Goal: Information Seeking & Learning: Learn about a topic

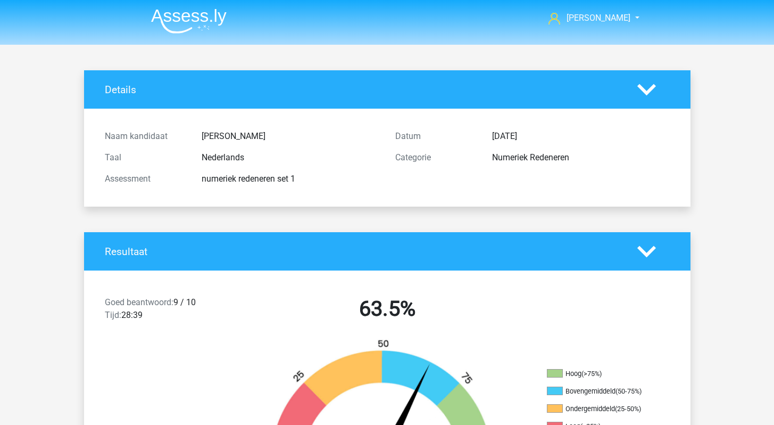
click at [189, 22] on img at bounding box center [189, 21] width 76 height 25
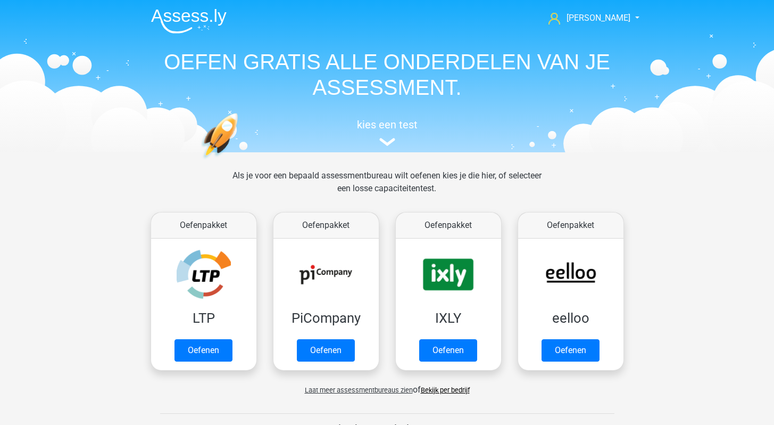
click at [363, 389] on span "Laat meer assessmentbureaus zien" at bounding box center [359, 390] width 108 height 8
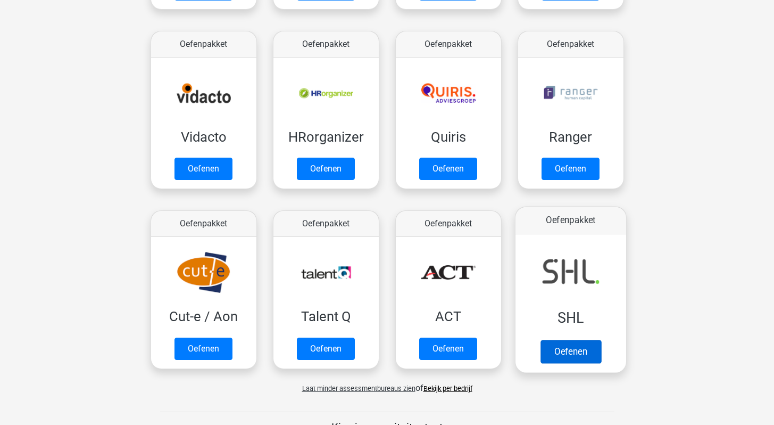
scroll to position [542, 0]
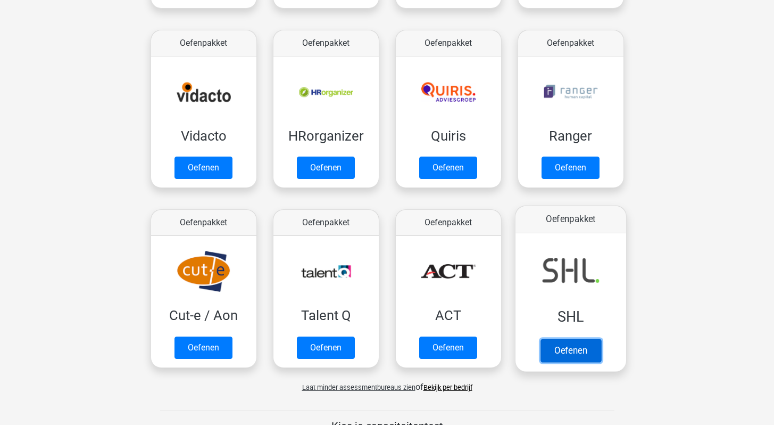
click at [570, 352] on link "Oefenen" at bounding box center [570, 349] width 61 height 23
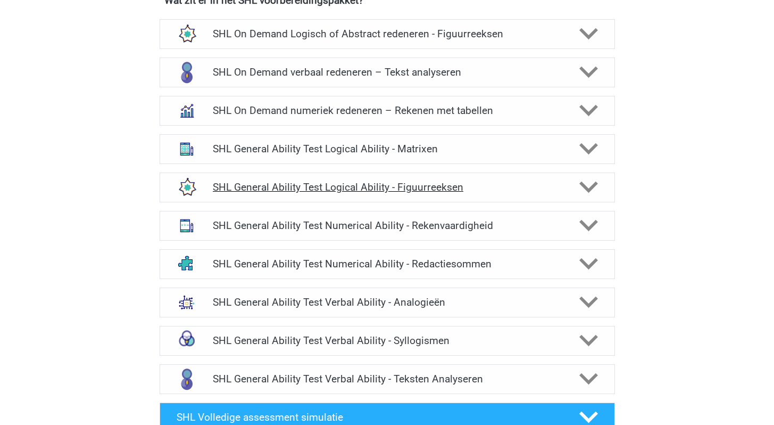
scroll to position [520, 0]
click at [584, 380] on icon at bounding box center [588, 378] width 19 height 19
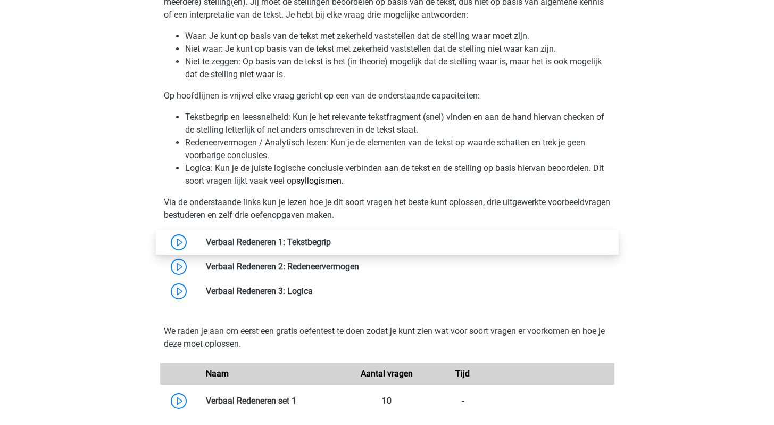
scroll to position [646, 0]
click at [331, 239] on link at bounding box center [331, 241] width 0 height 10
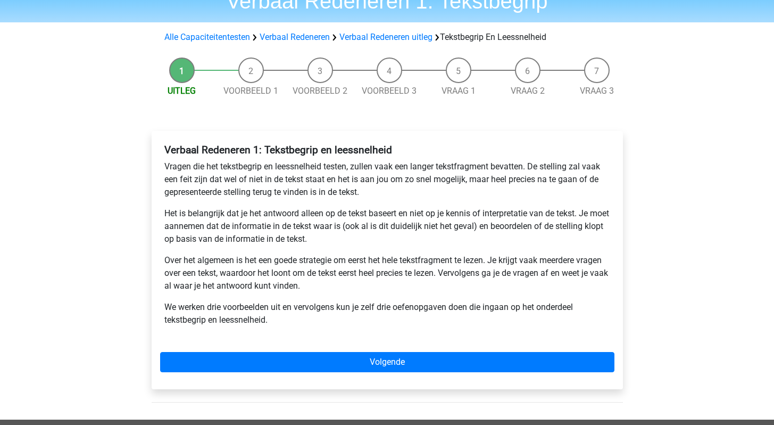
scroll to position [55, 0]
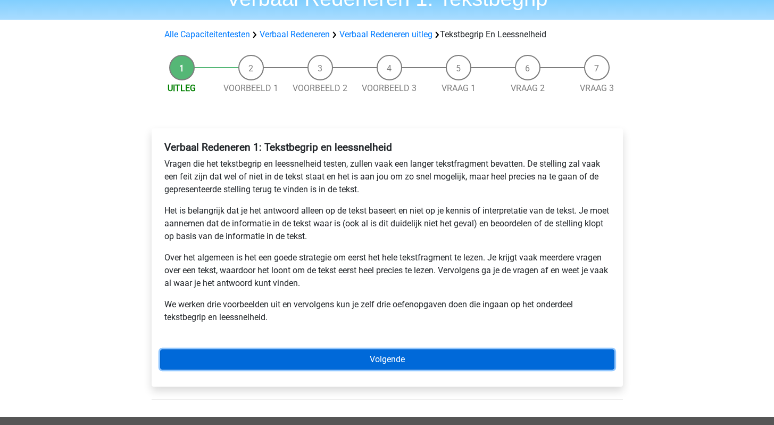
click at [377, 358] on link "Volgende" at bounding box center [387, 359] width 454 height 20
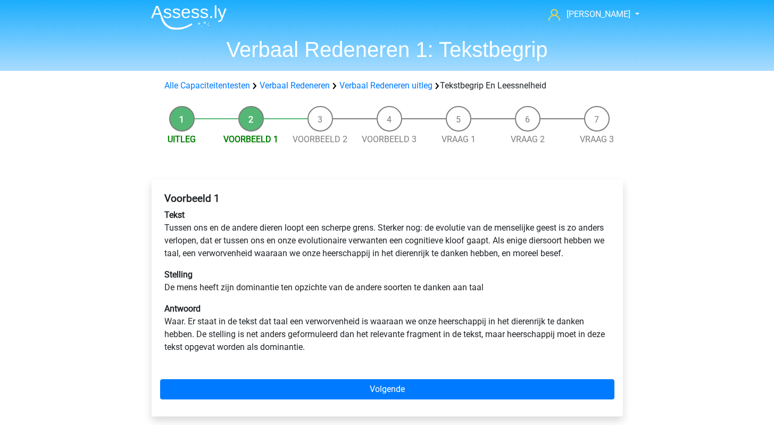
scroll to position [4, 0]
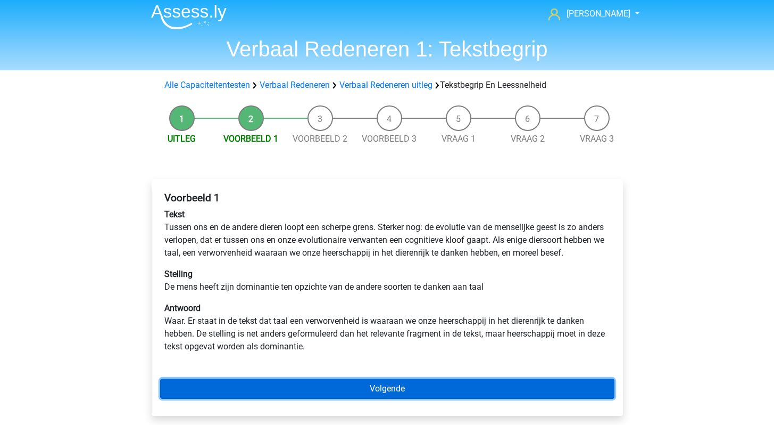
click at [363, 398] on link "Volgende" at bounding box center [387, 388] width 454 height 20
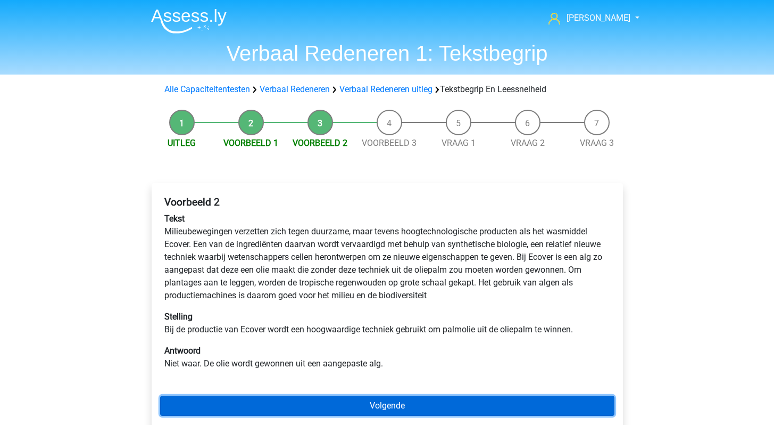
click at [368, 405] on link "Volgende" at bounding box center [387, 405] width 454 height 20
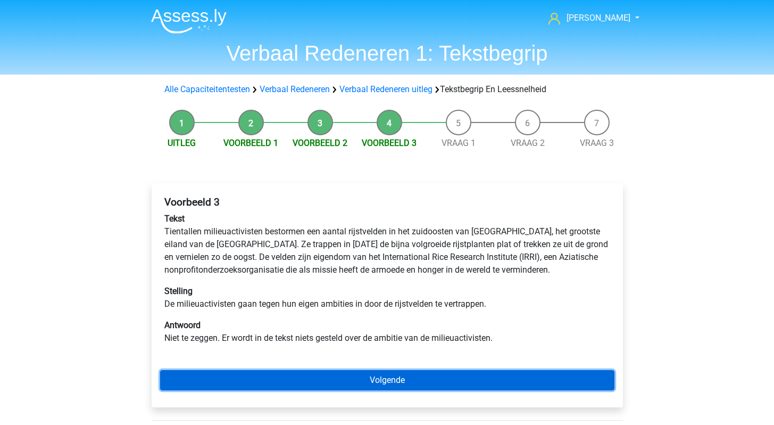
click at [384, 376] on link "Volgende" at bounding box center [387, 380] width 454 height 20
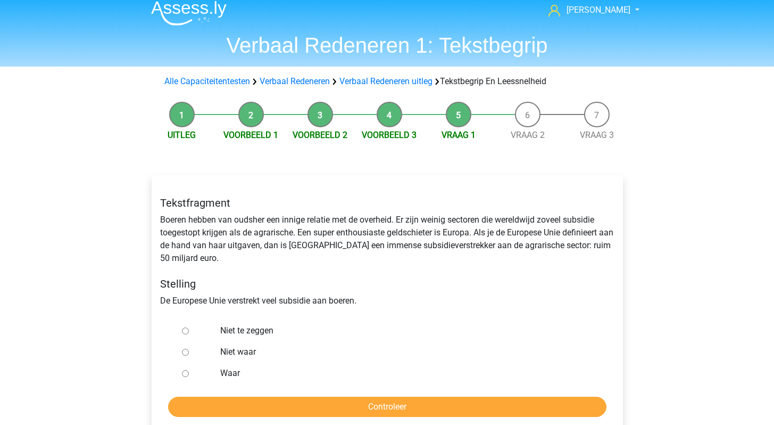
scroll to position [9, 0]
click at [187, 374] on input "Waar" at bounding box center [185, 372] width 7 height 7
radio input "true"
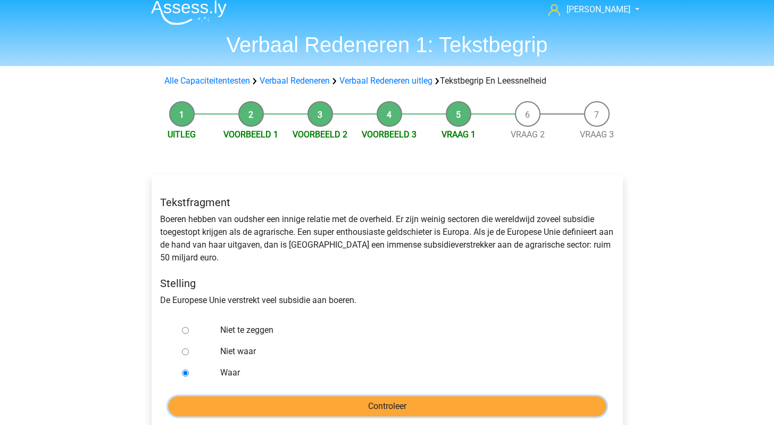
click at [346, 398] on input "Controleer" at bounding box center [387, 406] width 438 height 20
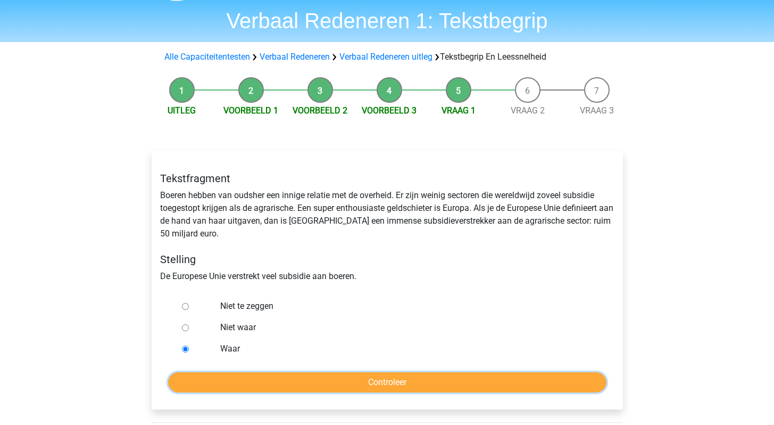
scroll to position [34, 0]
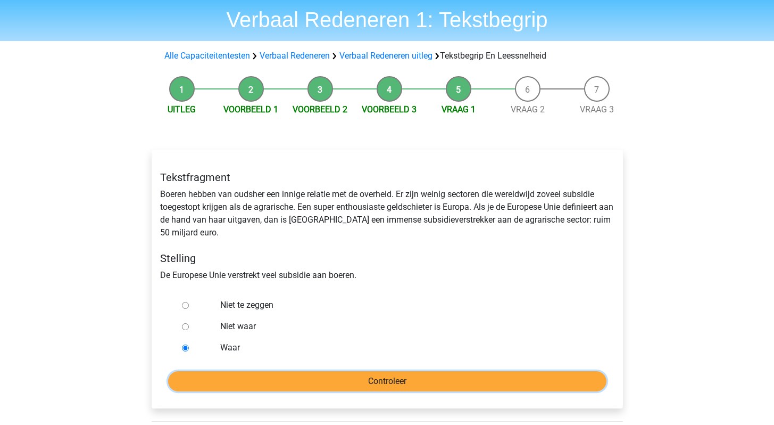
click at [334, 382] on input "Controleer" at bounding box center [387, 381] width 438 height 20
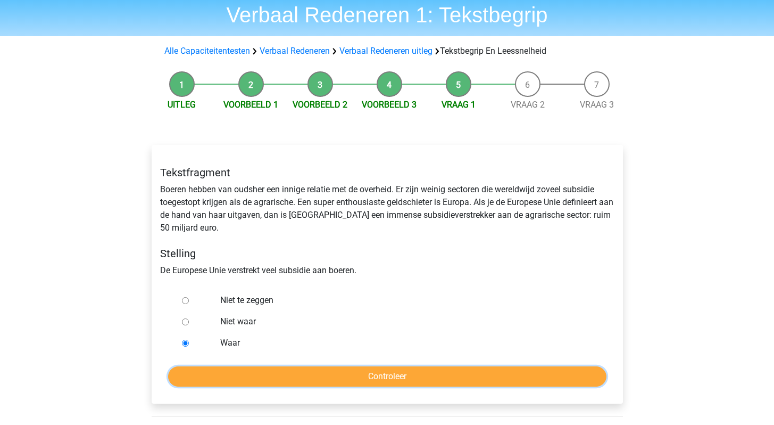
scroll to position [38, 0]
click at [452, 378] on input "Controleer" at bounding box center [387, 376] width 438 height 20
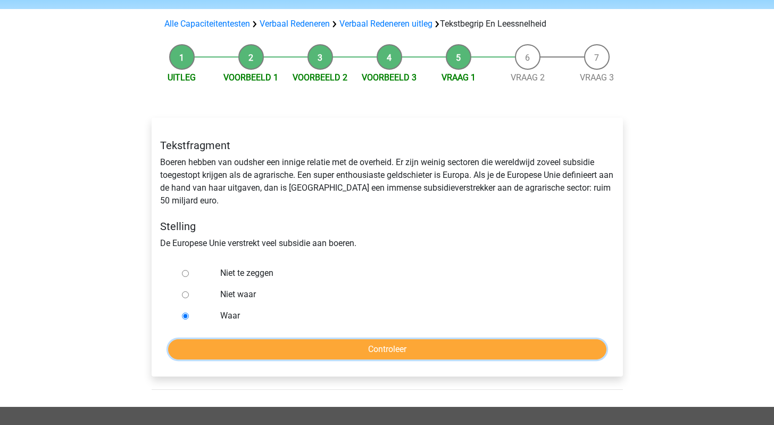
scroll to position [66, 0]
click at [521, 81] on link "Vraag 2" at bounding box center [528, 77] width 34 height 10
click at [525, 80] on link "Vraag 2" at bounding box center [528, 77] width 34 height 10
click at [598, 79] on link "Vraag 3" at bounding box center [597, 77] width 34 height 10
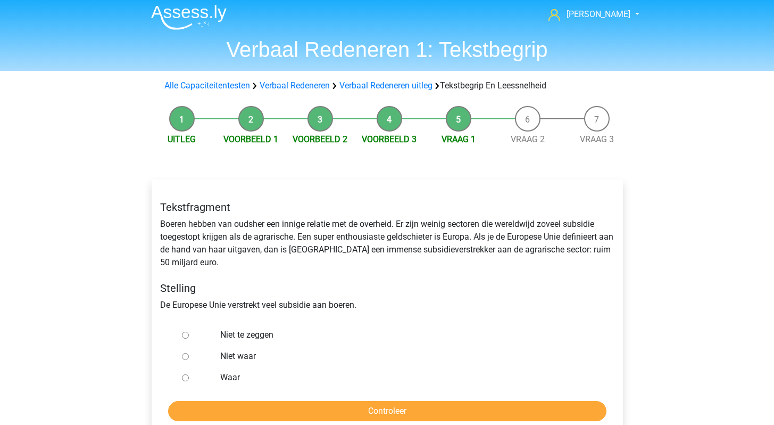
scroll to position [4, 0]
click at [184, 378] on input "Waar" at bounding box center [185, 376] width 7 height 7
radio input "true"
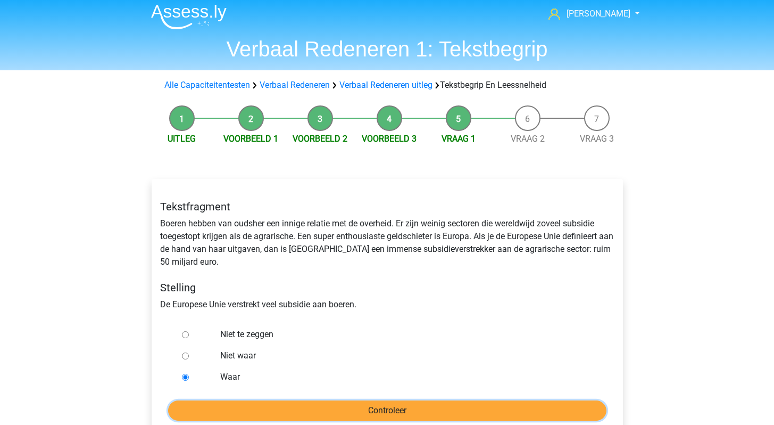
click at [318, 408] on input "Controleer" at bounding box center [387, 410] width 438 height 20
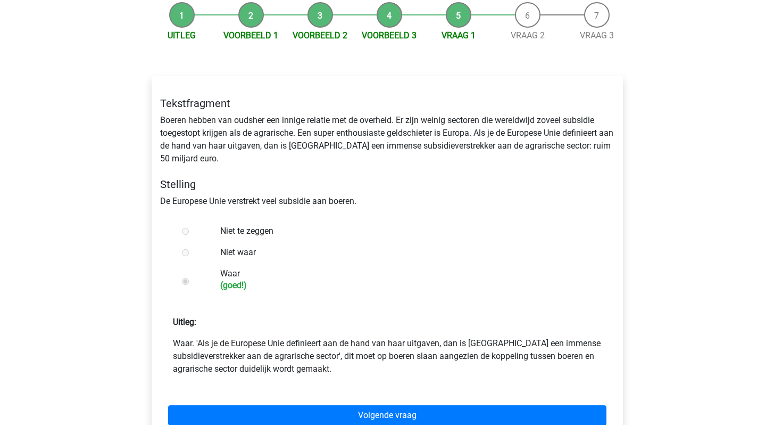
scroll to position [136, 0]
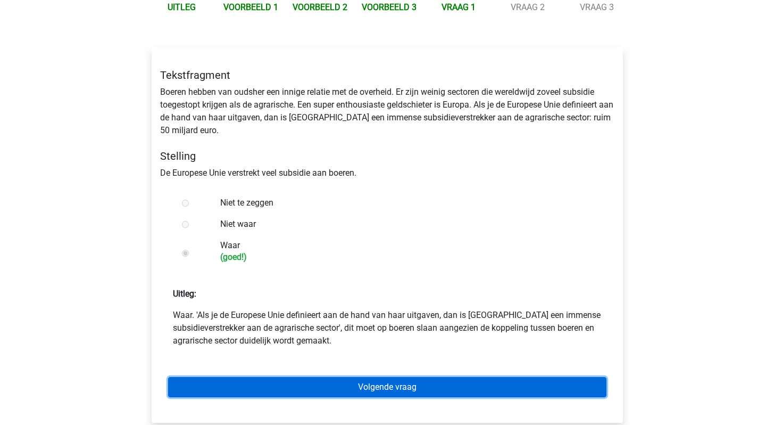
click at [379, 388] on link "Volgende vraag" at bounding box center [387, 387] width 438 height 20
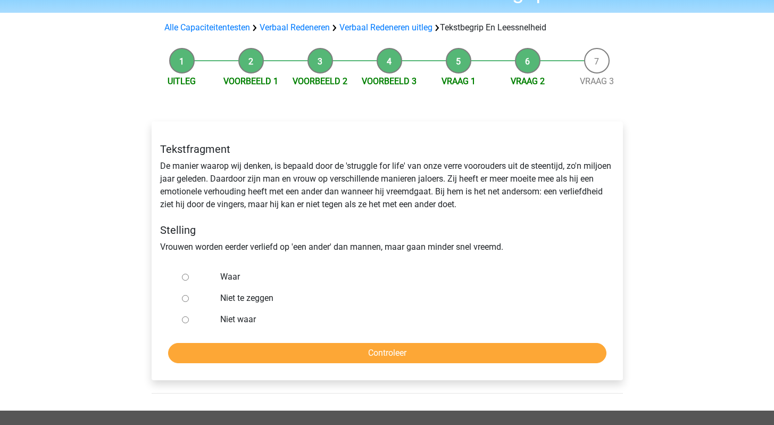
scroll to position [68, 0]
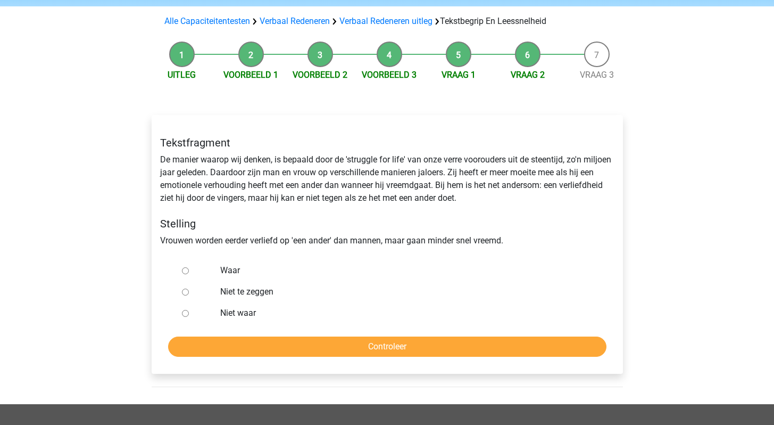
click at [186, 293] on input "Niet te zeggen" at bounding box center [185, 291] width 7 height 7
radio input "true"
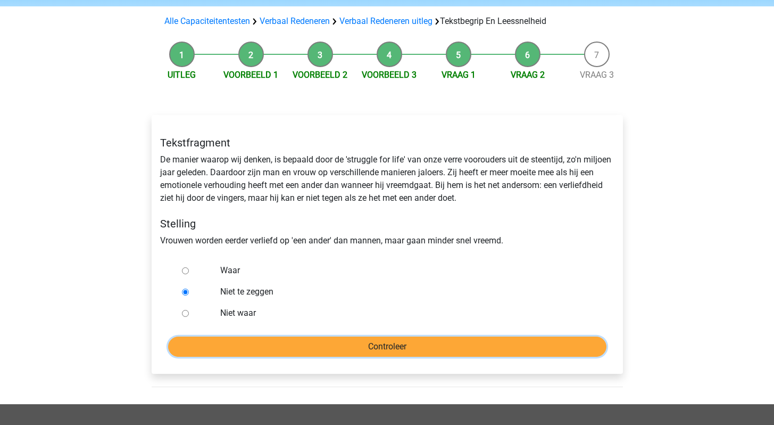
click at [390, 346] on input "Controleer" at bounding box center [387, 346] width 438 height 20
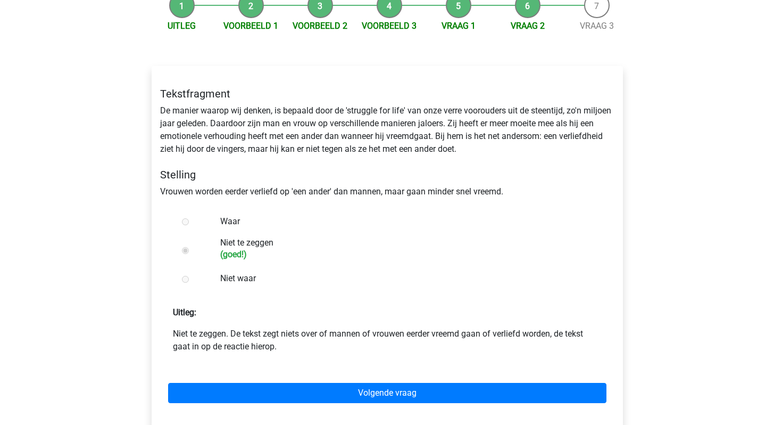
scroll to position [136, 0]
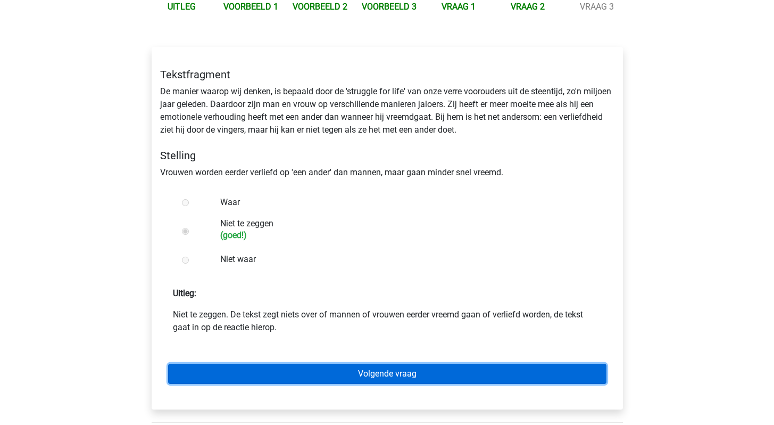
click at [369, 376] on link "Volgende vraag" at bounding box center [387, 373] width 438 height 20
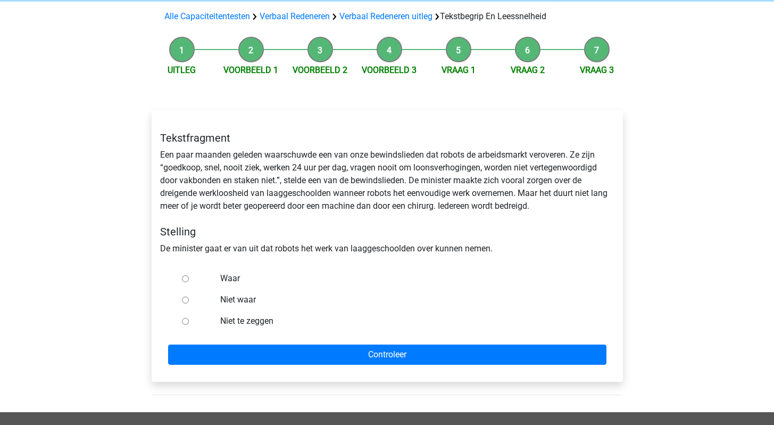
scroll to position [73, 0]
click at [184, 321] on input "Niet te zeggen" at bounding box center [185, 321] width 7 height 7
radio input "true"
click at [188, 279] on div at bounding box center [195, 278] width 35 height 21
click at [184, 280] on input "Waar" at bounding box center [185, 278] width 7 height 7
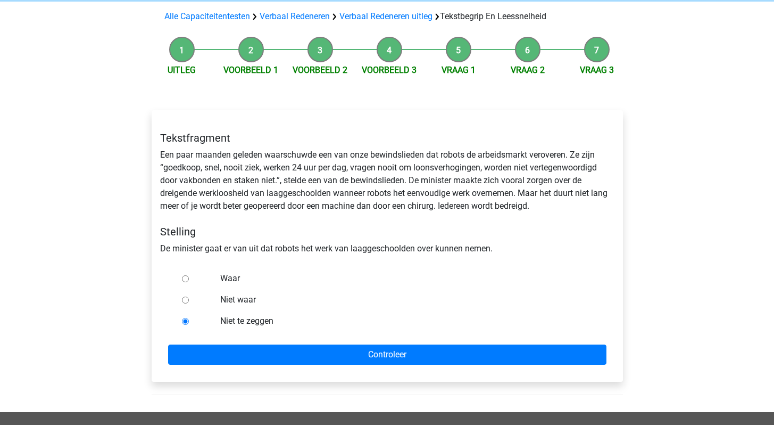
radio input "true"
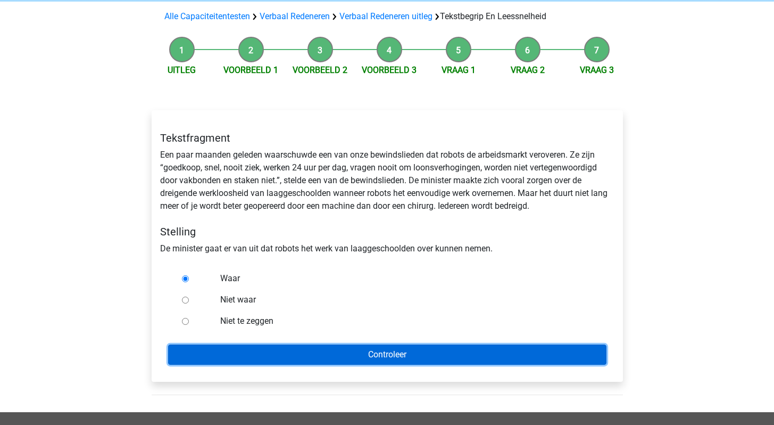
click at [326, 354] on input "Controleer" at bounding box center [387, 354] width 438 height 20
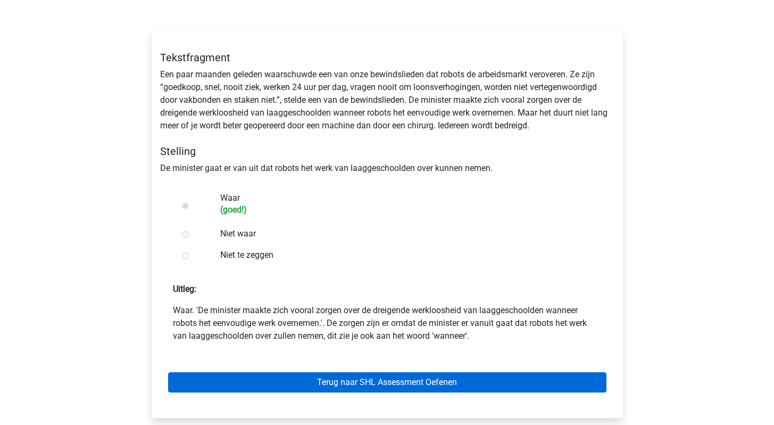
scroll to position [171, 0]
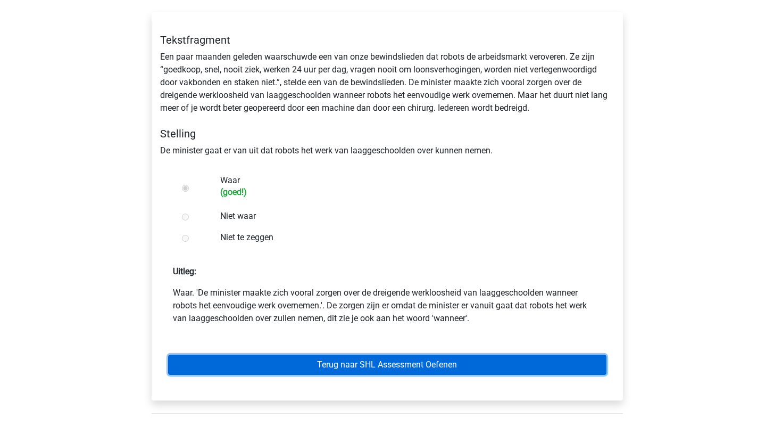
click at [352, 364] on link "Terug naar SHL Assessment Oefenen" at bounding box center [387, 364] width 438 height 20
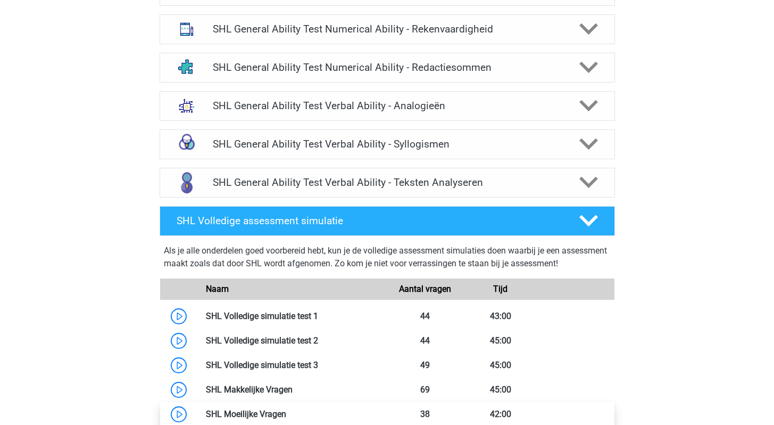
scroll to position [840, 0]
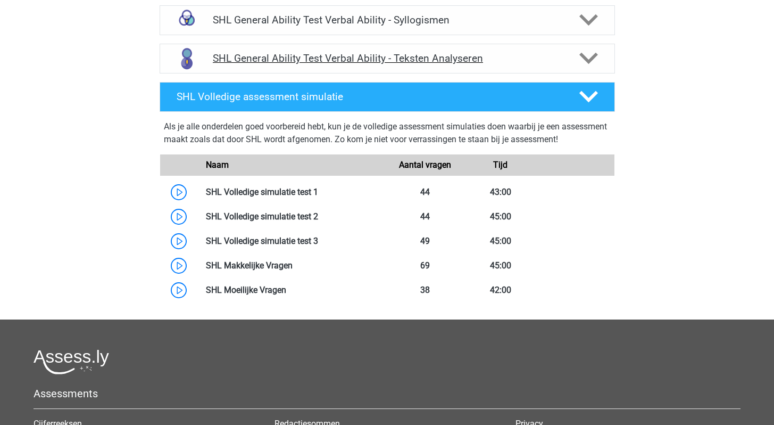
click at [589, 52] on icon at bounding box center [588, 58] width 19 height 19
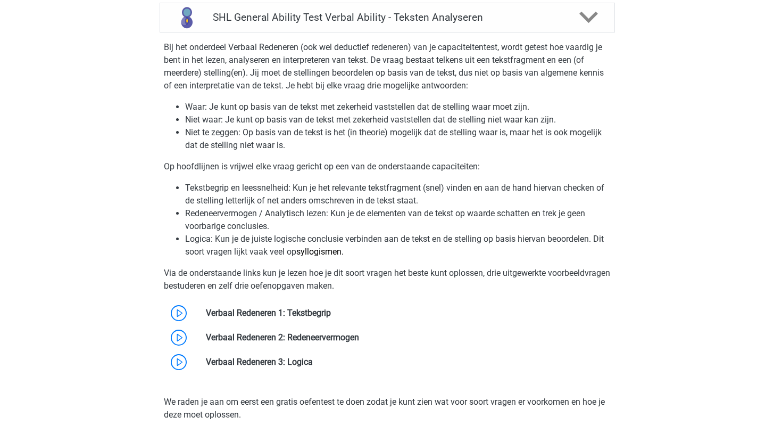
scroll to position [1629, 0]
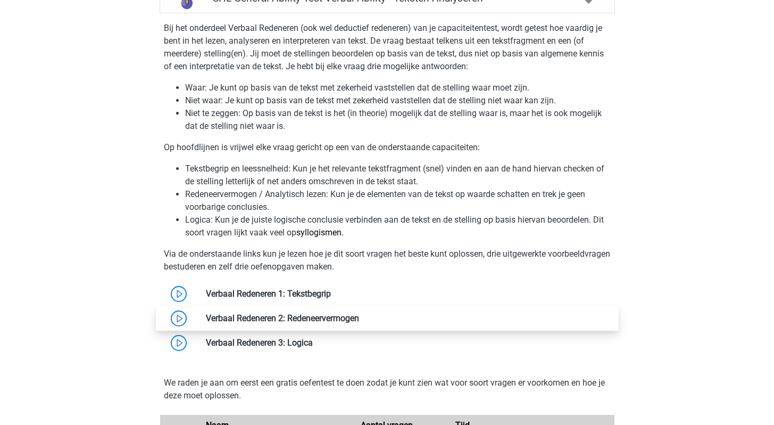
click at [359, 319] on link at bounding box center [359, 318] width 0 height 10
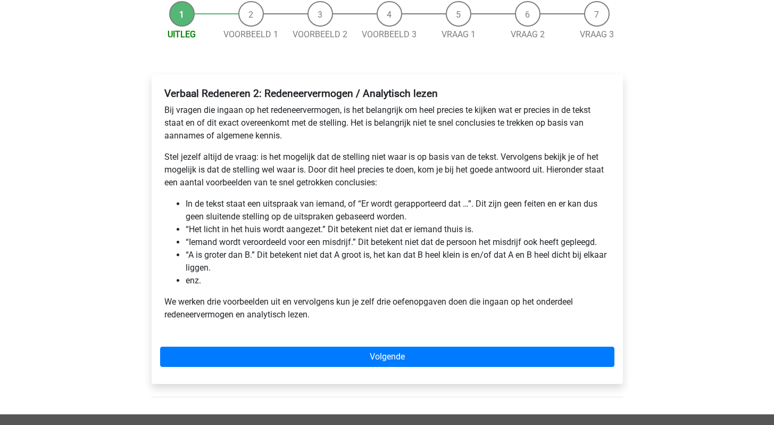
scroll to position [111, 0]
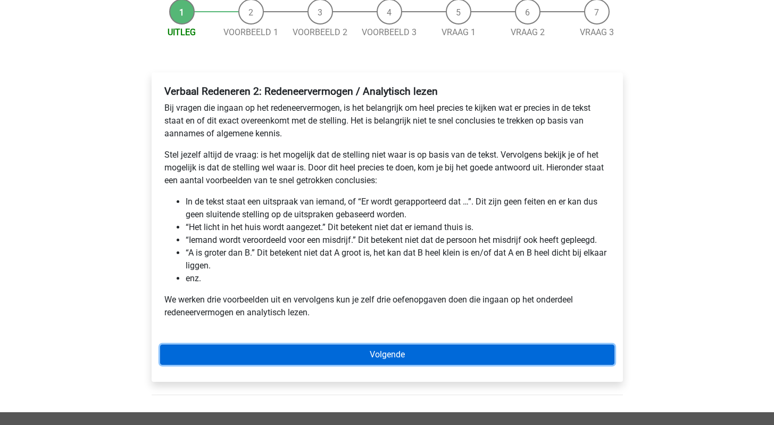
click at [380, 356] on link "Volgende" at bounding box center [387, 354] width 454 height 20
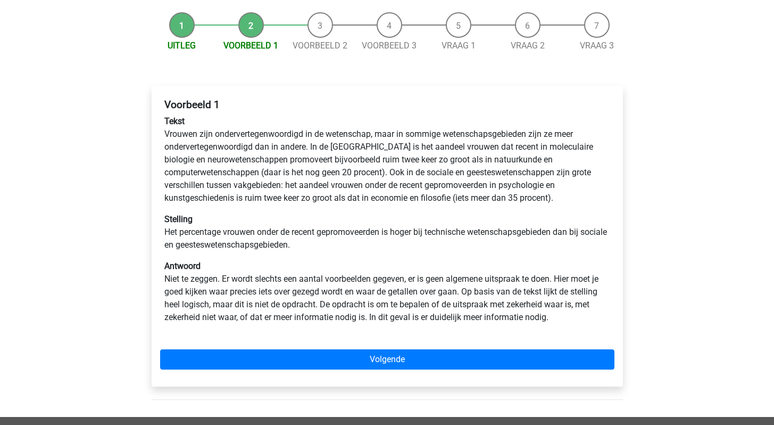
scroll to position [99, 0]
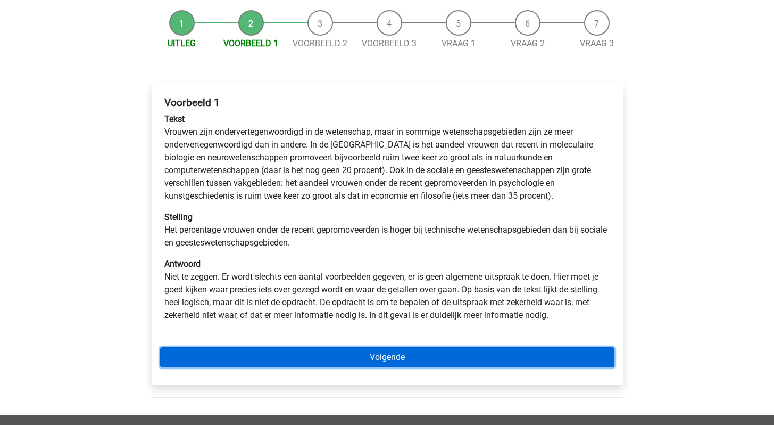
click at [353, 357] on link "Volgende" at bounding box center [387, 357] width 454 height 20
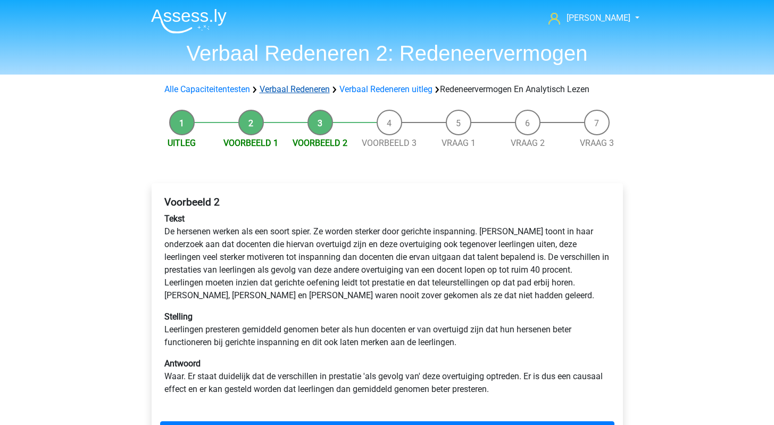
click at [293, 89] on link "Verbaal Redeneren" at bounding box center [295, 89] width 70 height 10
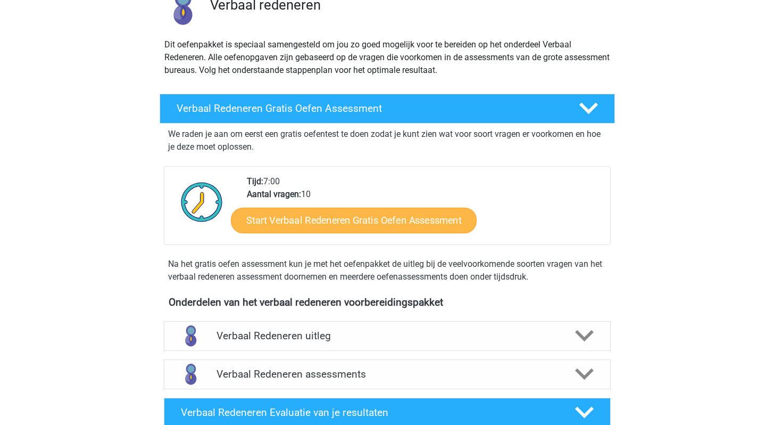
scroll to position [92, 0]
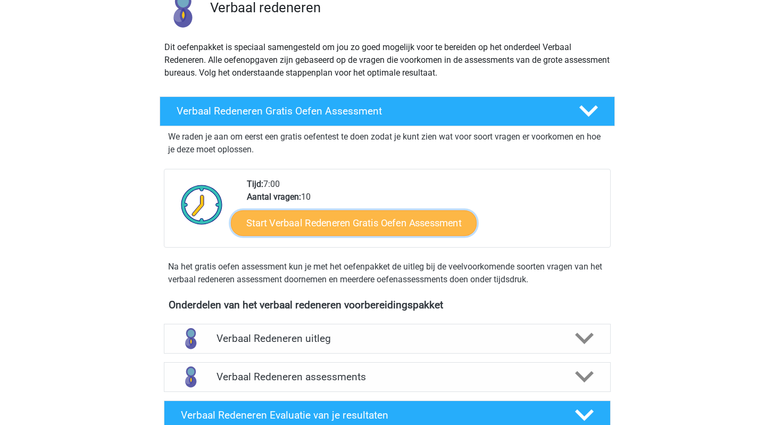
click at [313, 224] on link "Start Verbaal Redeneren Gratis Oefen Assessment" at bounding box center [354, 223] width 246 height 26
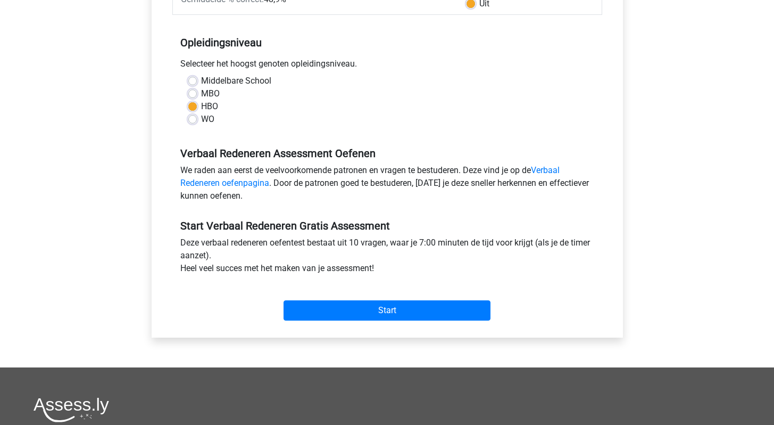
scroll to position [231, 0]
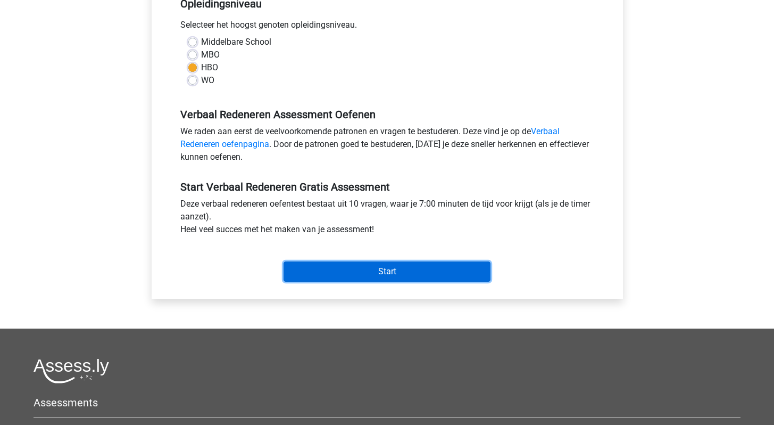
click at [394, 272] on input "Start" at bounding box center [387, 271] width 207 height 20
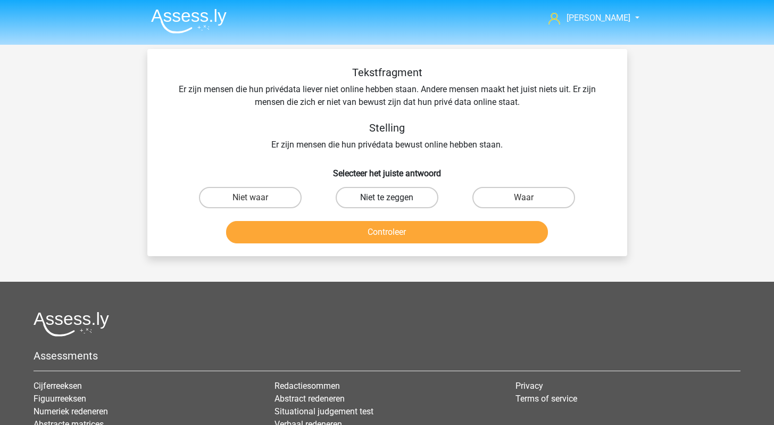
click at [400, 196] on label "Niet te zeggen" at bounding box center [387, 197] width 103 height 21
click at [394, 197] on input "Niet te zeggen" at bounding box center [390, 200] width 7 height 7
radio input "true"
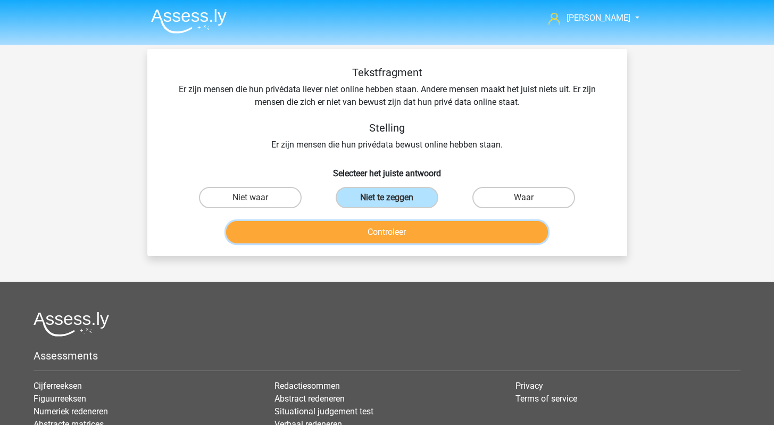
click at [370, 232] on button "Controleer" at bounding box center [387, 232] width 322 height 22
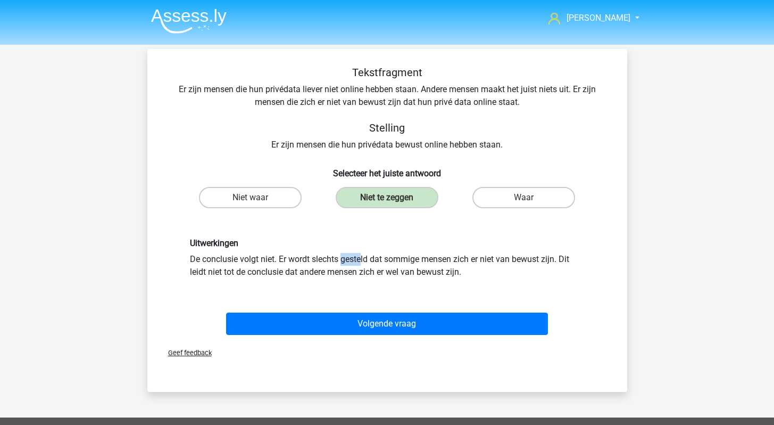
drag, startPoint x: 210, startPoint y: 259, endPoint x: 232, endPoint y: 259, distance: 21.8
click at [232, 259] on div "Uitwerkingen De conclusie volgt niet. Er wordt slechts gesteld dat sommige mens…" at bounding box center [387, 258] width 411 height 40
click at [239, 256] on div "Uitwerkingen De conclusie volgt niet. Er wordt slechts gesteld dat sommige mens…" at bounding box center [387, 258] width 411 height 40
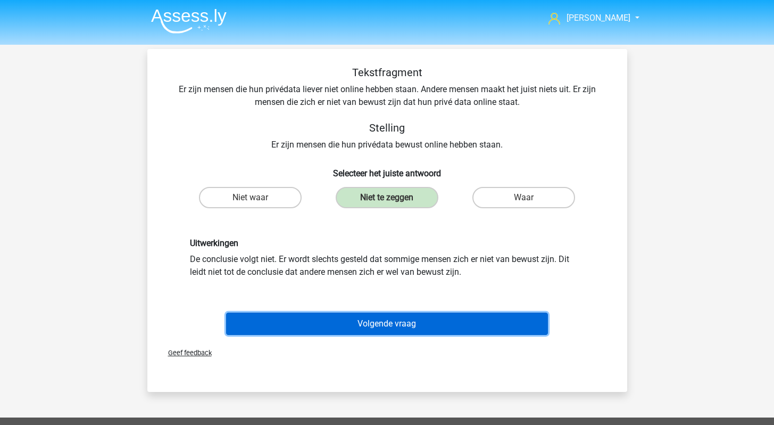
click at [367, 322] on button "Volgende vraag" at bounding box center [387, 323] width 322 height 22
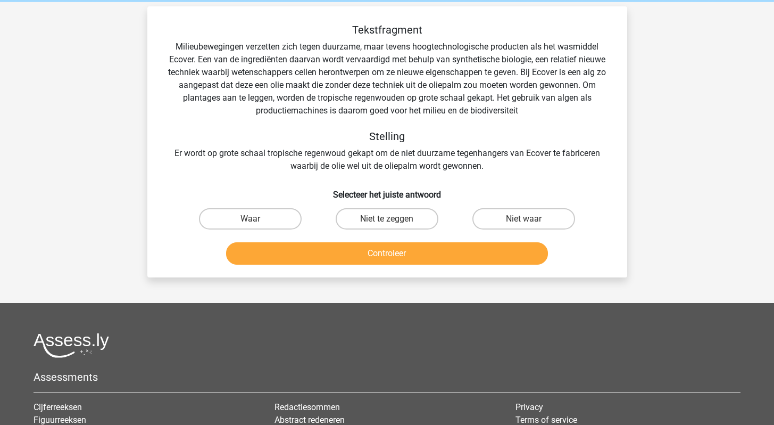
scroll to position [43, 0]
click at [246, 220] on label "Waar" at bounding box center [250, 218] width 103 height 21
click at [250, 220] on input "Waar" at bounding box center [253, 222] width 7 height 7
radio input "true"
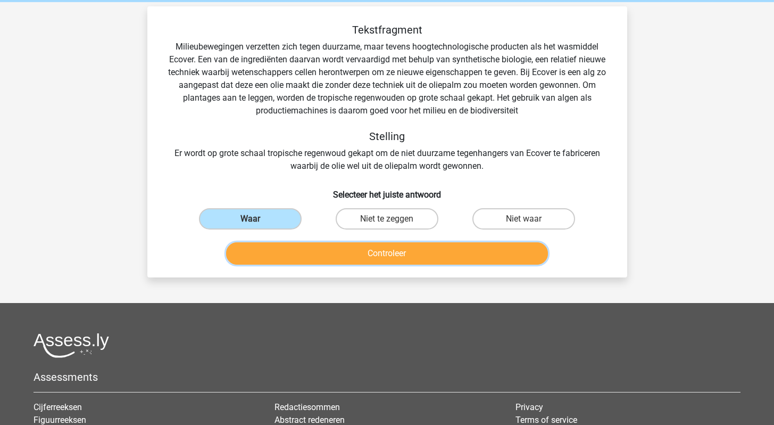
click at [375, 254] on button "Controleer" at bounding box center [387, 253] width 322 height 22
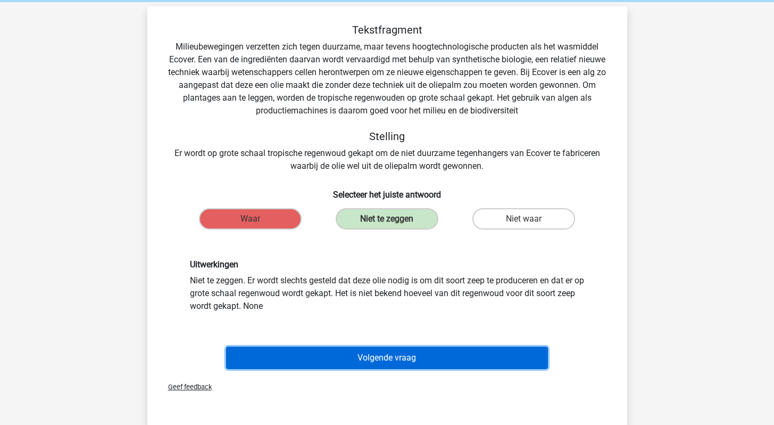
click at [375, 357] on button "Volgende vraag" at bounding box center [387, 357] width 322 height 22
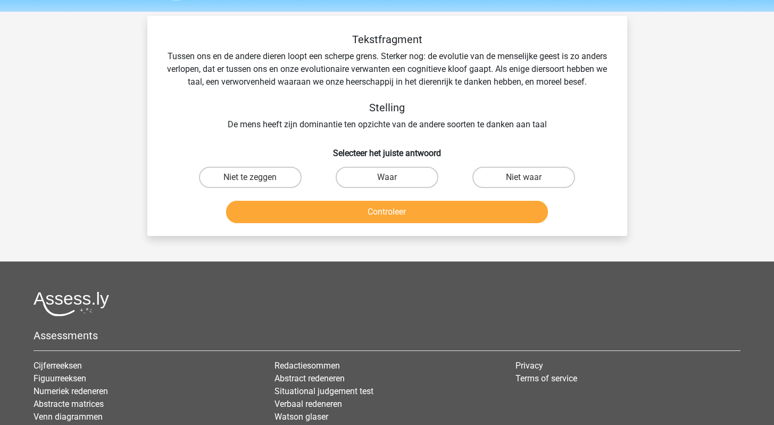
scroll to position [32, 0]
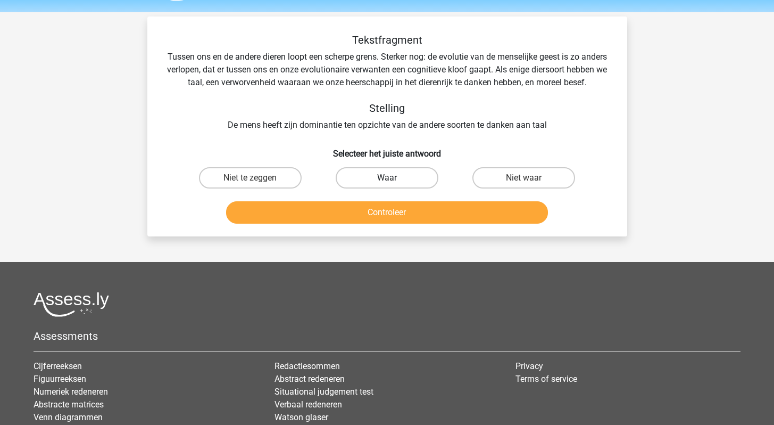
click at [382, 188] on label "Waar" at bounding box center [387, 177] width 103 height 21
click at [387, 185] on input "Waar" at bounding box center [390, 181] width 7 height 7
radio input "true"
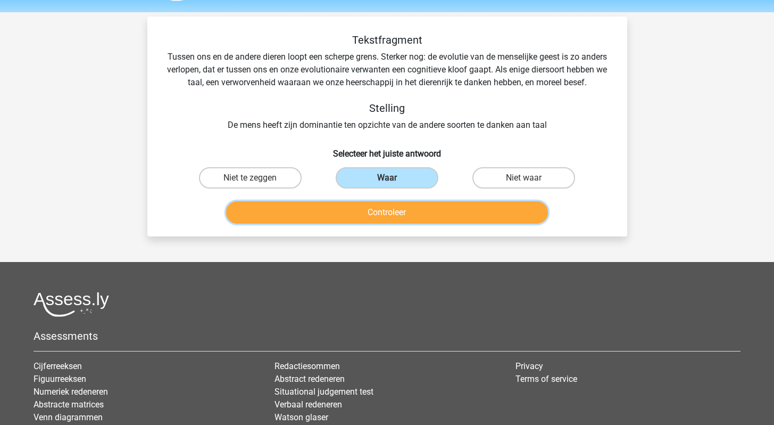
click at [367, 223] on button "Controleer" at bounding box center [387, 212] width 322 height 22
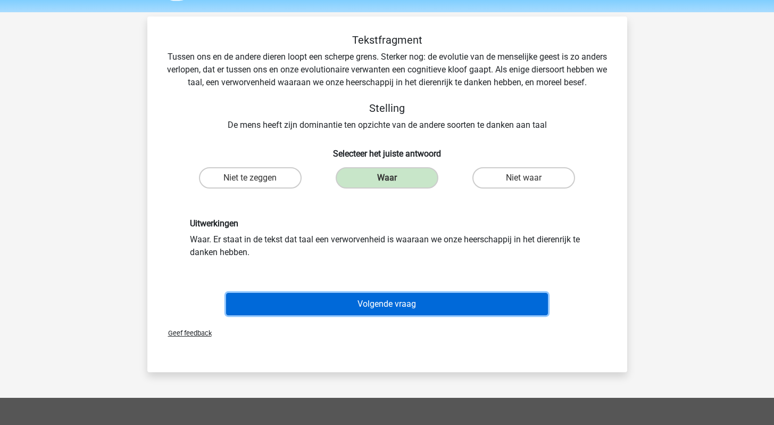
click at [368, 315] on button "Volgende vraag" at bounding box center [387, 304] width 322 height 22
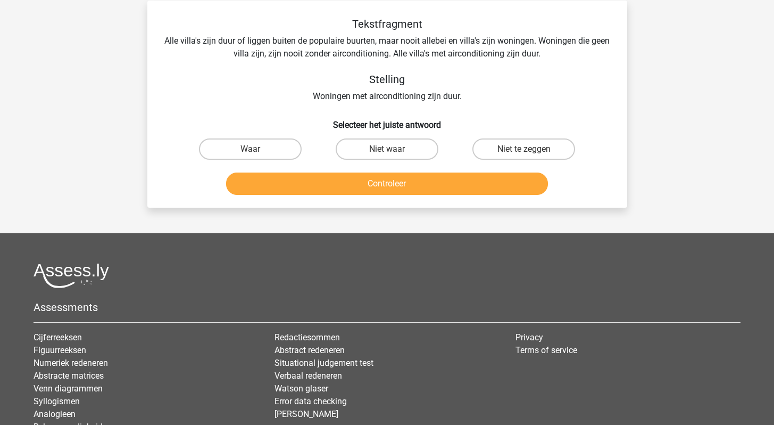
scroll to position [49, 0]
click at [536, 146] on label "Niet te zeggen" at bounding box center [523, 148] width 103 height 21
click at [531, 148] on input "Niet te zeggen" at bounding box center [527, 151] width 7 height 7
radio input "true"
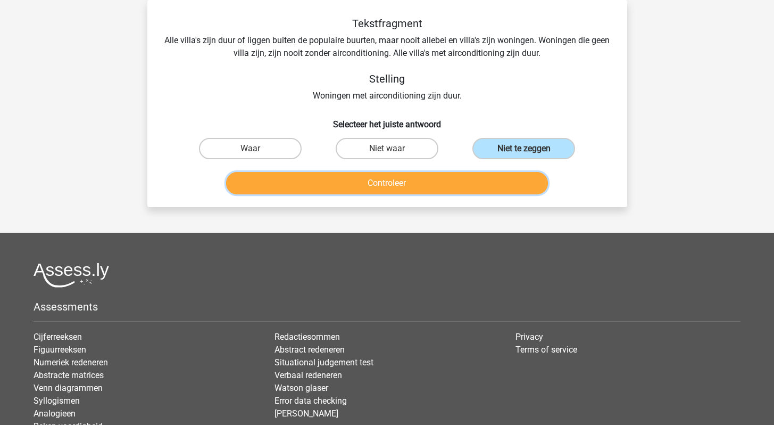
click at [342, 184] on button "Controleer" at bounding box center [387, 183] width 322 height 22
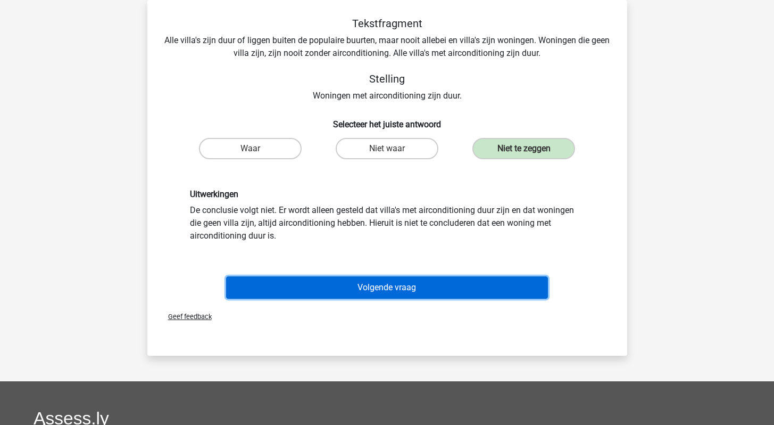
click at [380, 286] on button "Volgende vraag" at bounding box center [387, 287] width 322 height 22
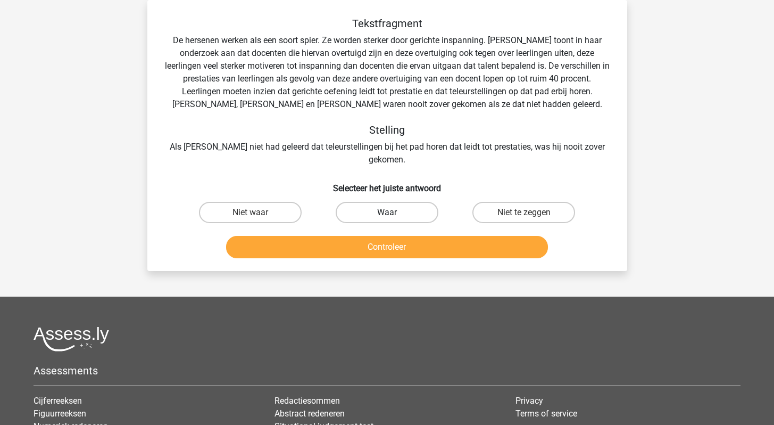
click at [384, 202] on label "Waar" at bounding box center [387, 212] width 103 height 21
click at [387, 212] on input "Waar" at bounding box center [390, 215] width 7 height 7
radio input "true"
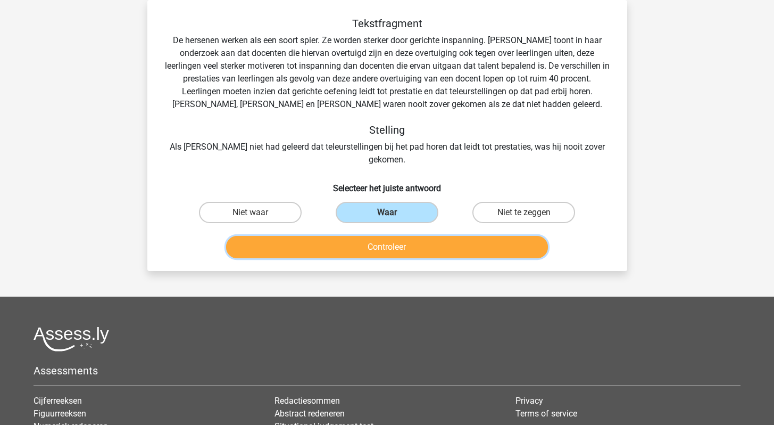
click at [356, 236] on button "Controleer" at bounding box center [387, 247] width 322 height 22
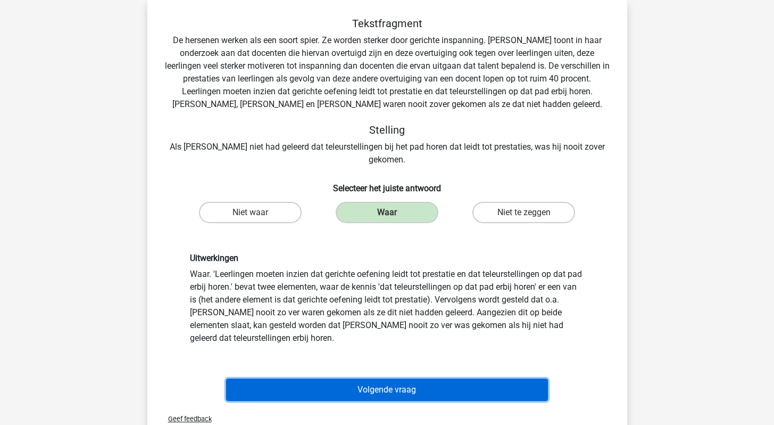
click at [358, 378] on button "Volgende vraag" at bounding box center [387, 389] width 322 height 22
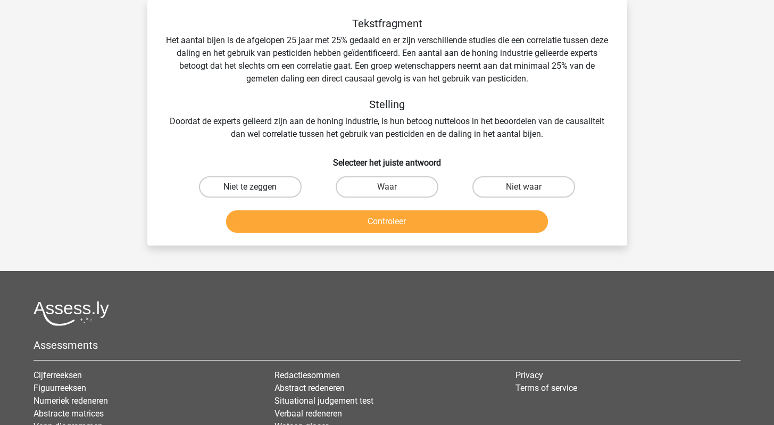
click at [240, 188] on label "Niet te zeggen" at bounding box center [250, 186] width 103 height 21
click at [250, 188] on input "Niet te zeggen" at bounding box center [253, 190] width 7 height 7
radio input "true"
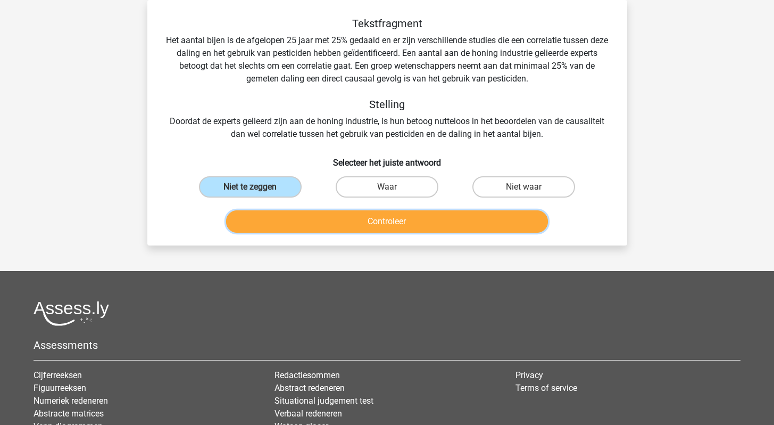
click at [385, 220] on button "Controleer" at bounding box center [387, 221] width 322 height 22
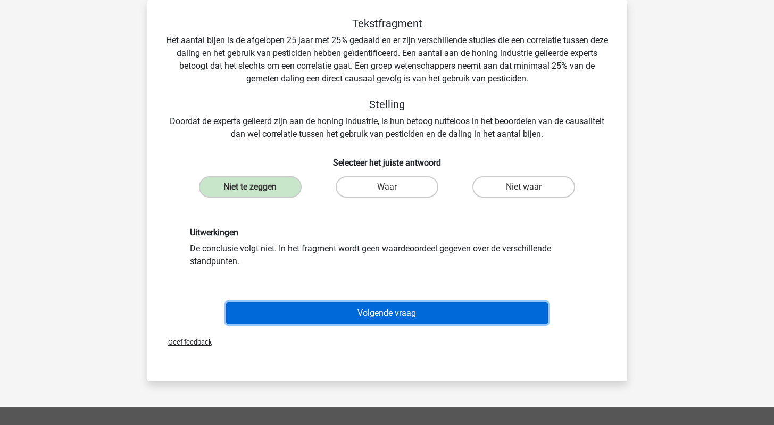
click at [380, 314] on button "Volgende vraag" at bounding box center [387, 313] width 322 height 22
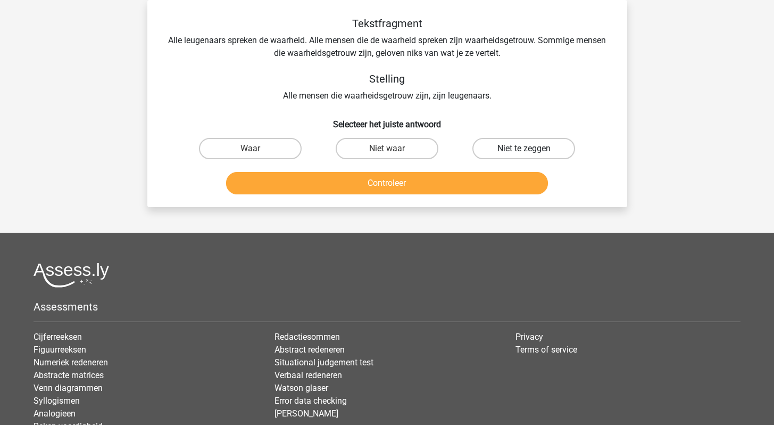
click at [511, 144] on label "Niet te zeggen" at bounding box center [523, 148] width 103 height 21
click at [524, 148] on input "Niet te zeggen" at bounding box center [527, 151] width 7 height 7
radio input "true"
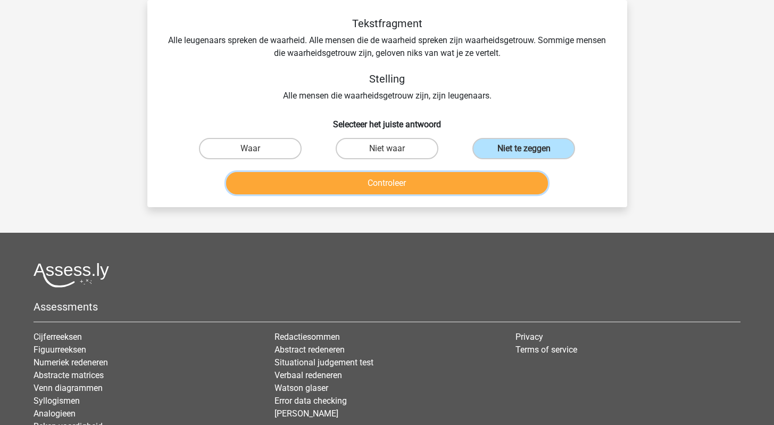
click at [335, 181] on button "Controleer" at bounding box center [387, 183] width 322 height 22
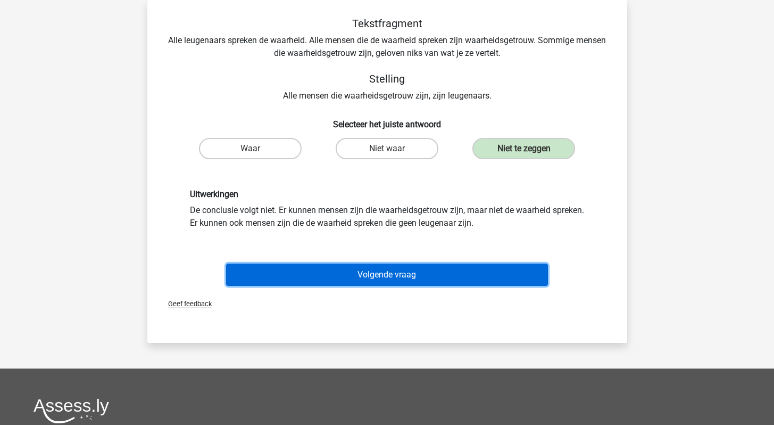
click at [363, 276] on button "Volgende vraag" at bounding box center [387, 274] width 322 height 22
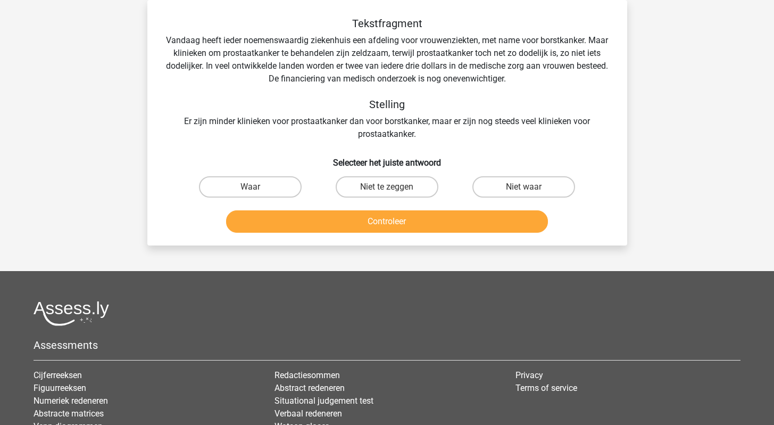
click at [529, 187] on input "Niet waar" at bounding box center [527, 190] width 7 height 7
radio input "true"
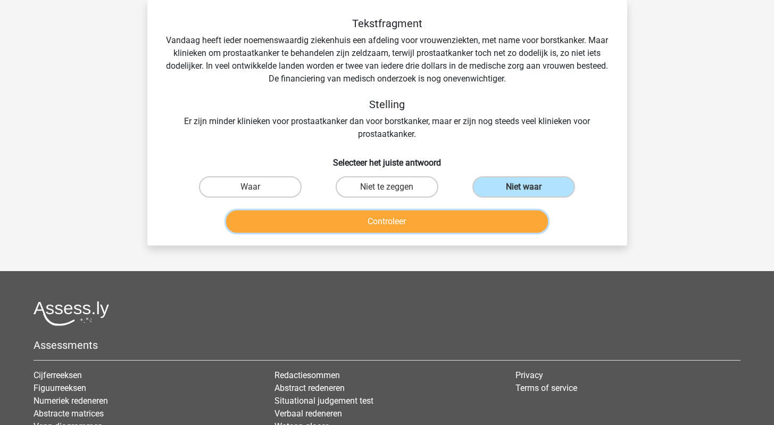
click at [371, 220] on button "Controleer" at bounding box center [387, 221] width 322 height 22
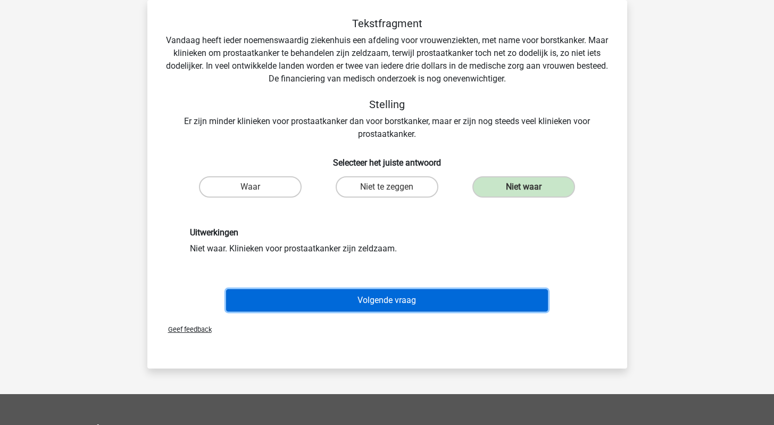
click at [377, 301] on button "Volgende vraag" at bounding box center [387, 300] width 322 height 22
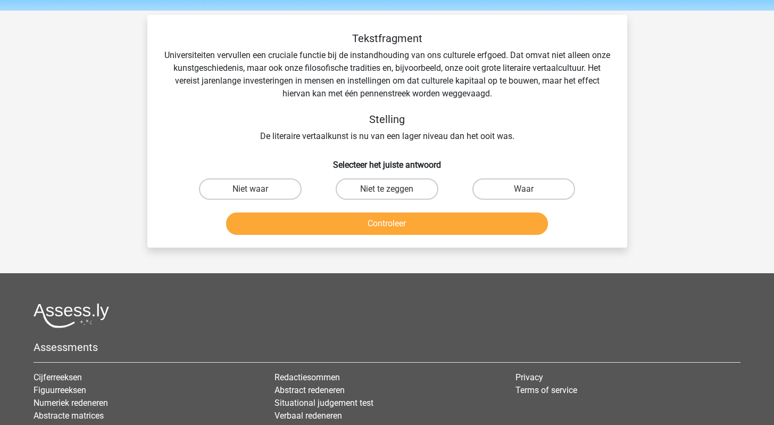
scroll to position [34, 0]
click at [385, 187] on label "Niet te zeggen" at bounding box center [387, 188] width 103 height 21
click at [387, 189] on input "Niet te zeggen" at bounding box center [390, 192] width 7 height 7
radio input "true"
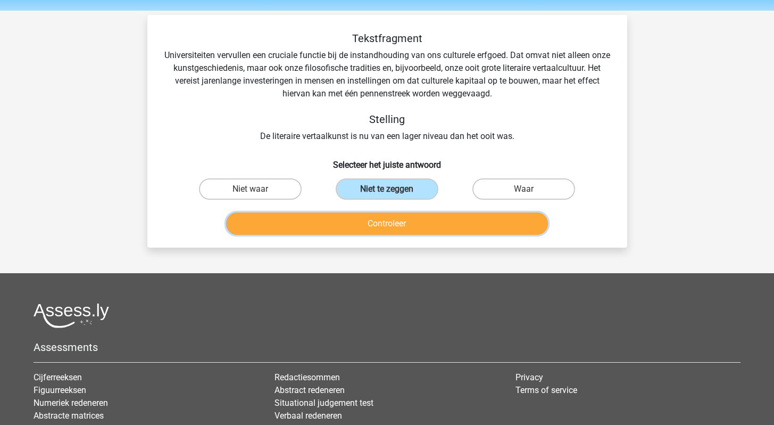
click at [373, 221] on button "Controleer" at bounding box center [387, 223] width 322 height 22
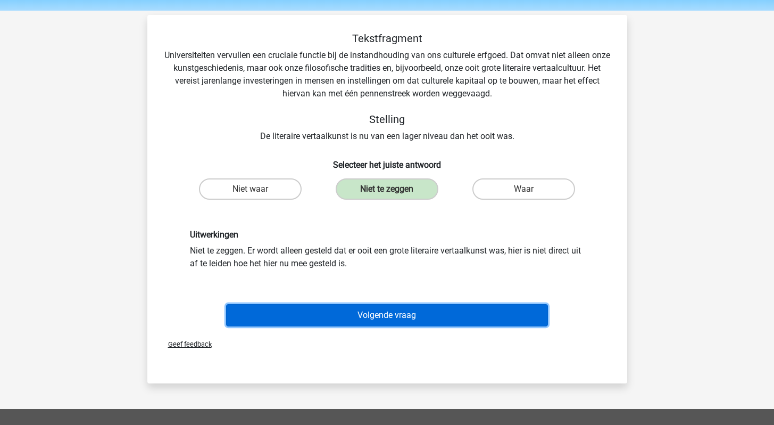
click at [369, 315] on button "Volgende vraag" at bounding box center [387, 315] width 322 height 22
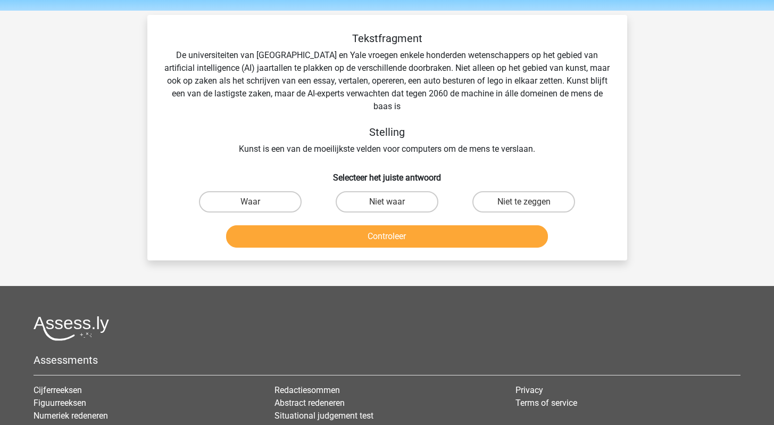
scroll to position [49, 0]
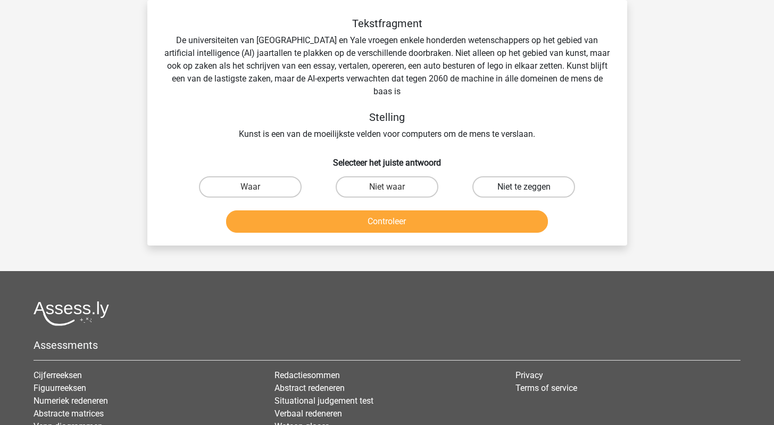
click at [514, 187] on label "Niet te zeggen" at bounding box center [523, 186] width 103 height 21
click at [524, 187] on input "Niet te zeggen" at bounding box center [527, 190] width 7 height 7
radio input "true"
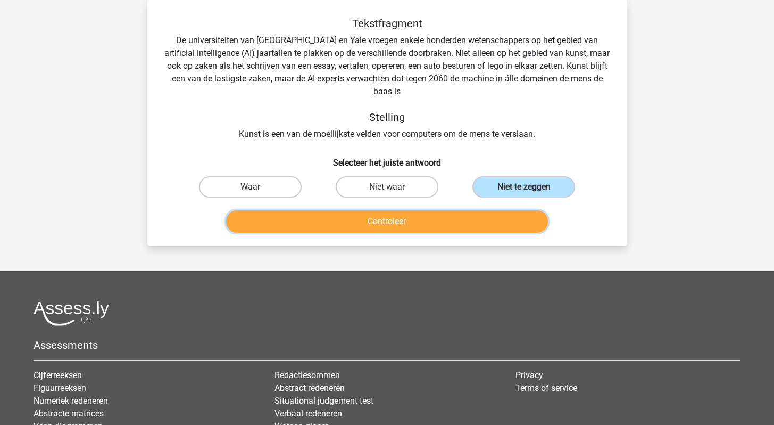
click at [365, 222] on button "Controleer" at bounding box center [387, 221] width 322 height 22
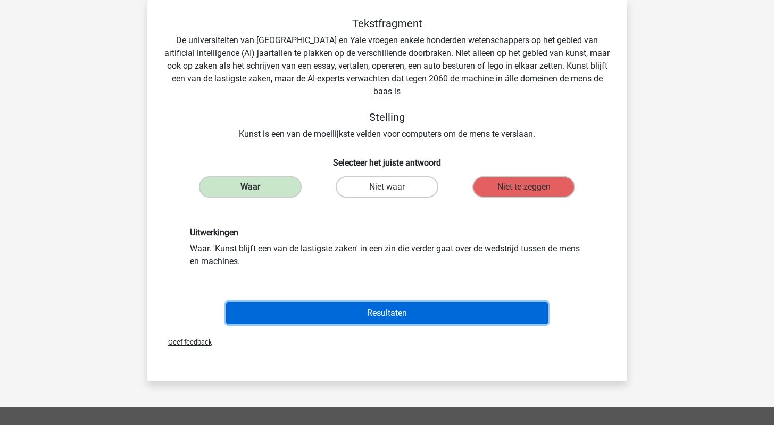
click at [367, 312] on button "Resultaten" at bounding box center [387, 313] width 322 height 22
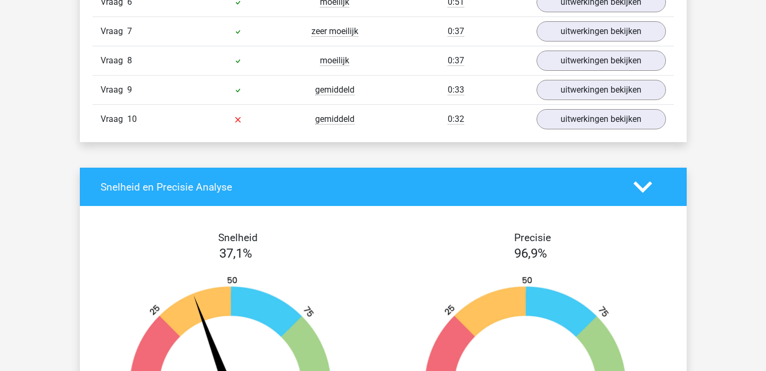
scroll to position [1618, 0]
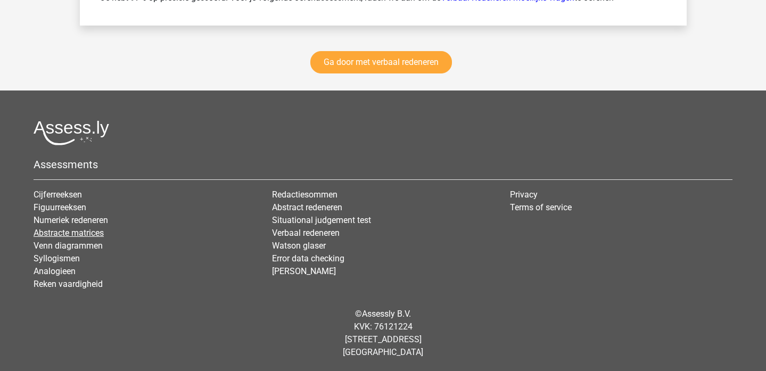
click at [55, 229] on link "Abstracte matrices" at bounding box center [69, 233] width 70 height 10
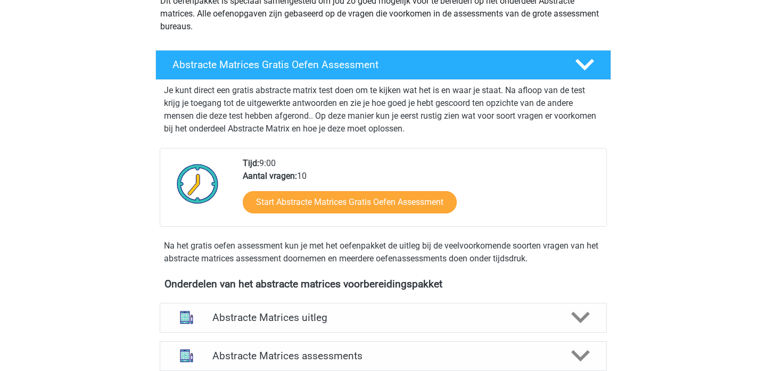
scroll to position [31, 0]
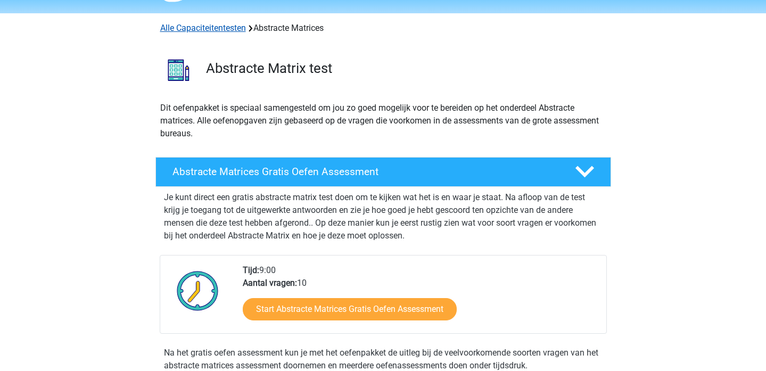
click at [200, 28] on link "Alle Capaciteitentesten" at bounding box center [203, 28] width 86 height 10
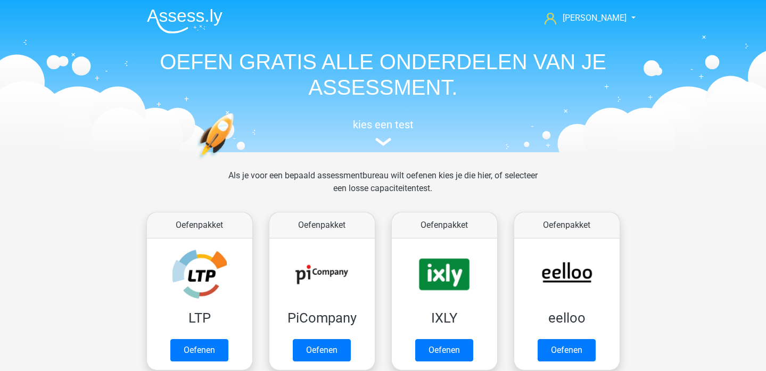
scroll to position [452, 0]
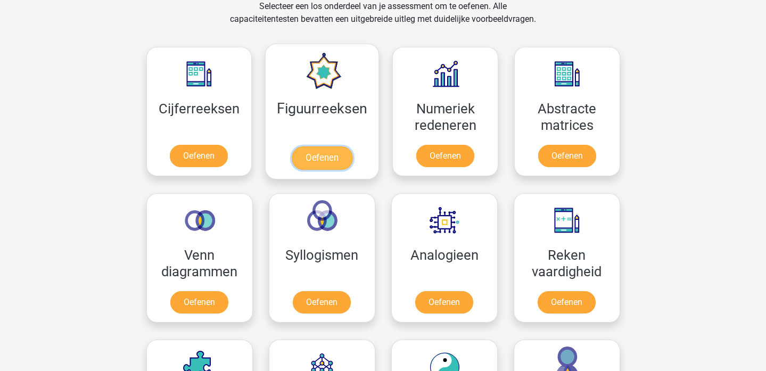
click at [317, 154] on link "Oefenen" at bounding box center [322, 157] width 61 height 23
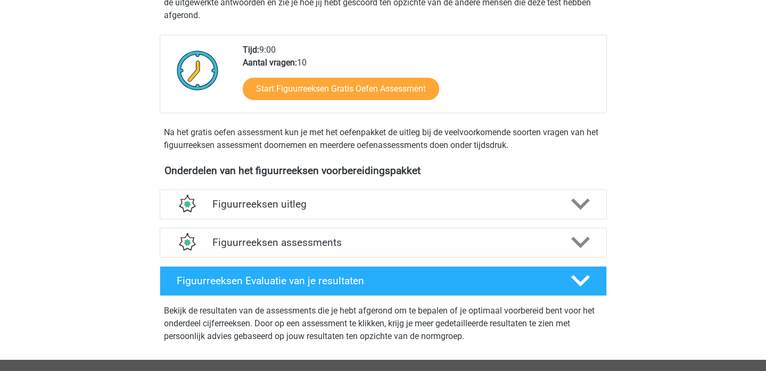
scroll to position [240, 0]
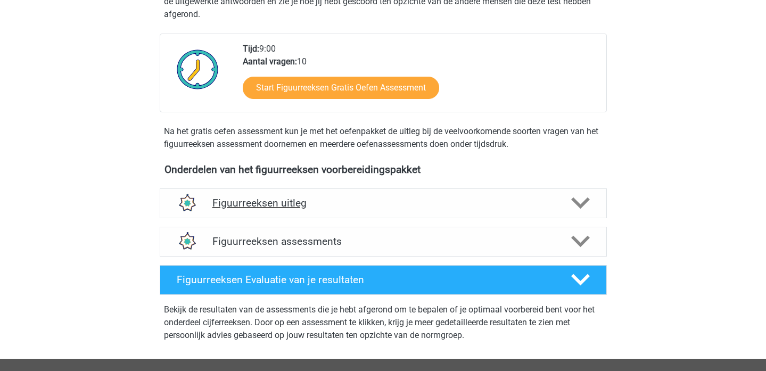
click at [328, 204] on h4 "Figuurreeksen uitleg" at bounding box center [383, 203] width 342 height 12
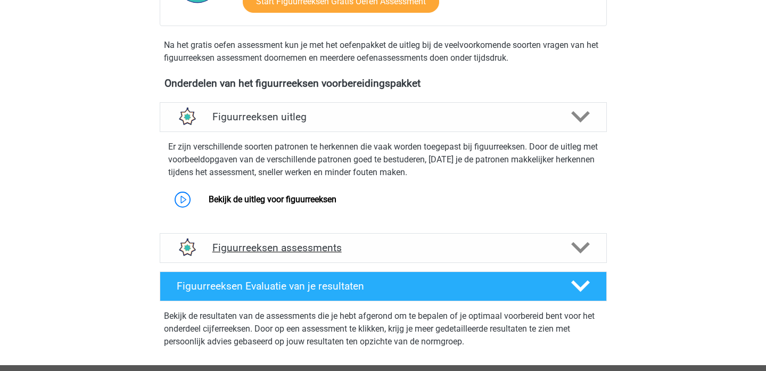
scroll to position [341, 0]
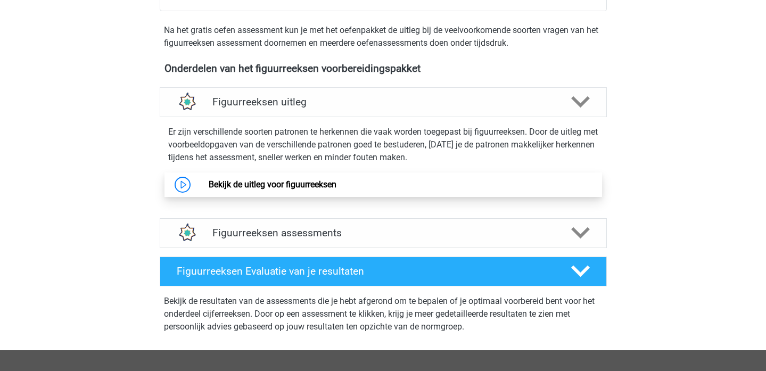
click at [282, 182] on link "Bekijk de uitleg voor figuurreeksen" at bounding box center [273, 184] width 128 height 10
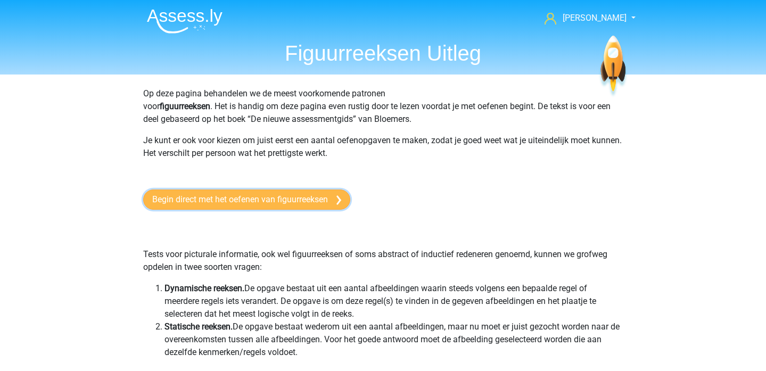
click at [271, 199] on link "Begin direct met het oefenen van figuurreeksen" at bounding box center [246, 199] width 207 height 20
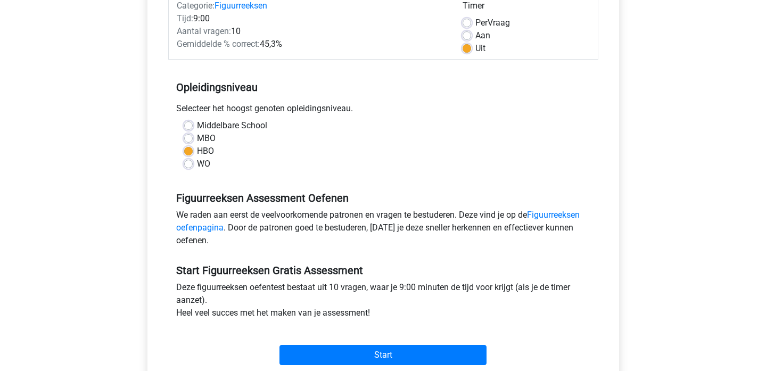
scroll to position [183, 0]
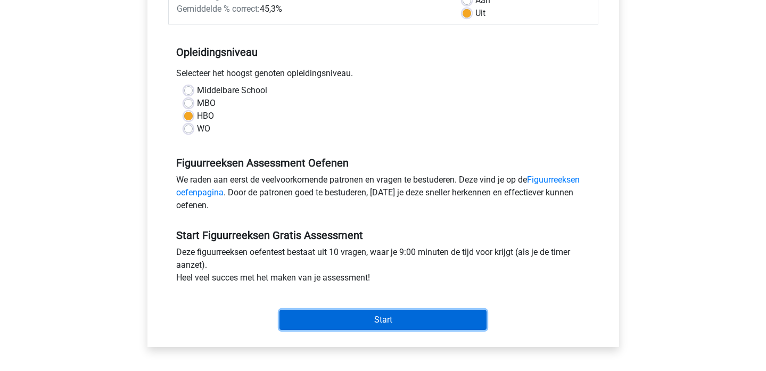
click at [372, 318] on input "Start" at bounding box center [382, 320] width 207 height 20
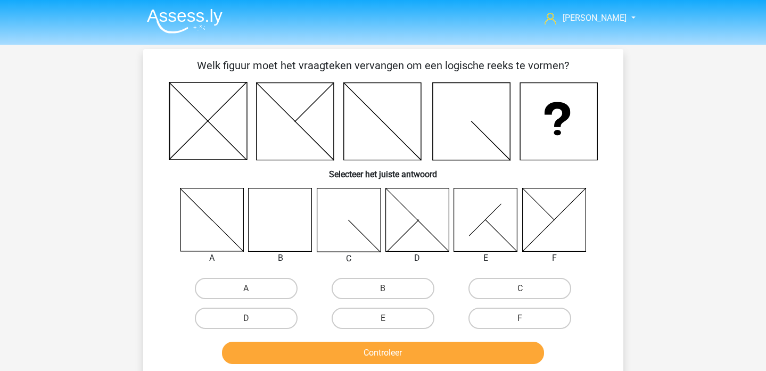
click at [281, 232] on icon at bounding box center [279, 219] width 63 height 63
click at [378, 285] on label "B" at bounding box center [382, 288] width 103 height 21
click at [382, 288] on input "B" at bounding box center [385, 291] width 7 height 7
radio input "true"
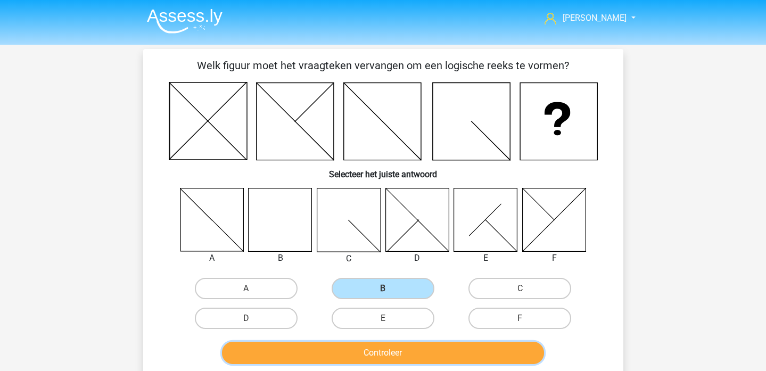
click at [368, 355] on button "Controleer" at bounding box center [383, 353] width 322 height 22
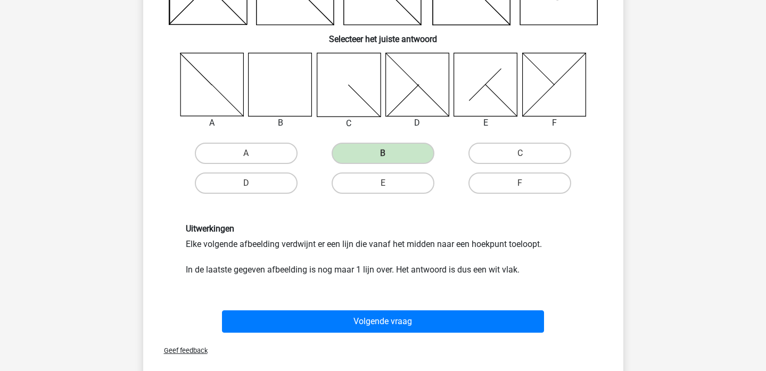
scroll to position [135, 0]
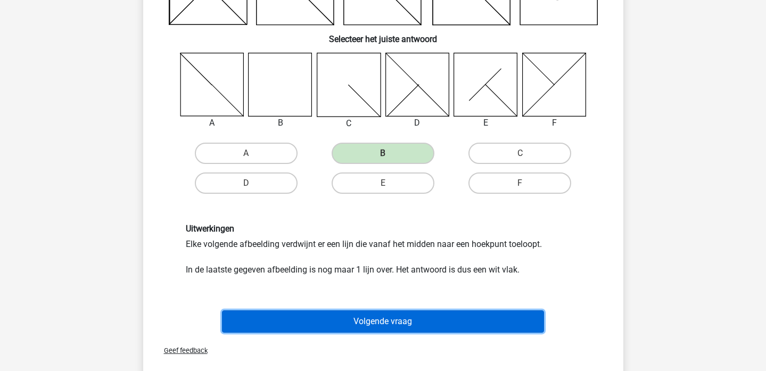
click at [381, 319] on button "Volgende vraag" at bounding box center [383, 321] width 322 height 22
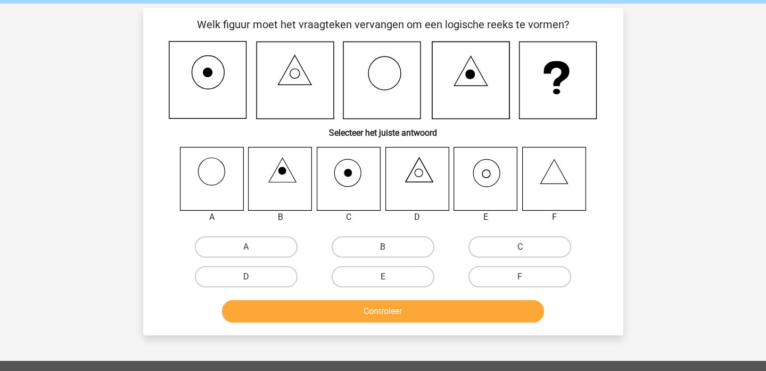
scroll to position [40, 0]
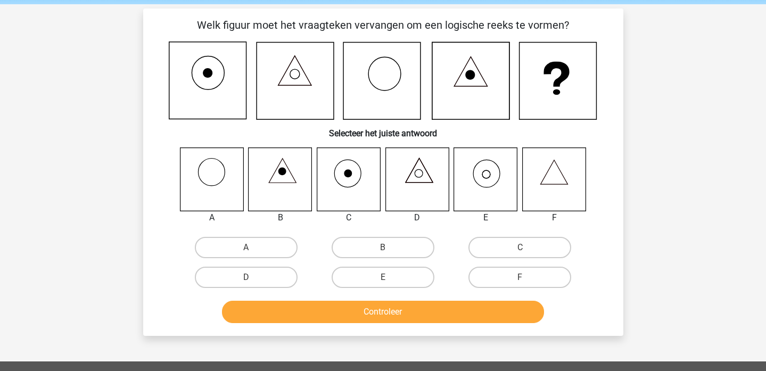
click at [487, 179] on icon at bounding box center [485, 178] width 63 height 63
click at [377, 275] on label "E" at bounding box center [382, 277] width 103 height 21
click at [382, 277] on input "E" at bounding box center [385, 280] width 7 height 7
radio input "true"
click at [366, 311] on button "Controleer" at bounding box center [383, 312] width 322 height 22
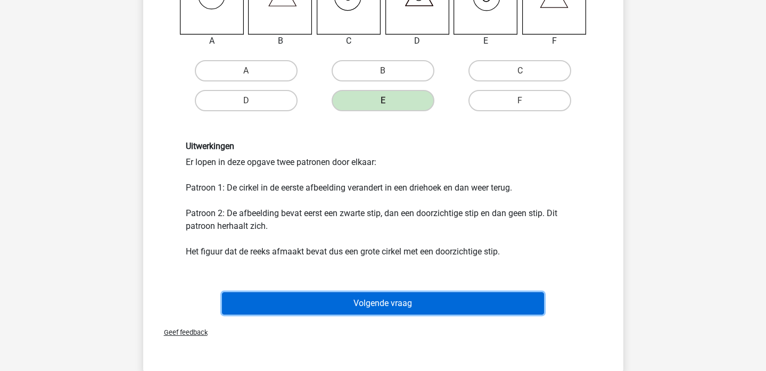
click at [359, 302] on button "Volgende vraag" at bounding box center [383, 303] width 322 height 22
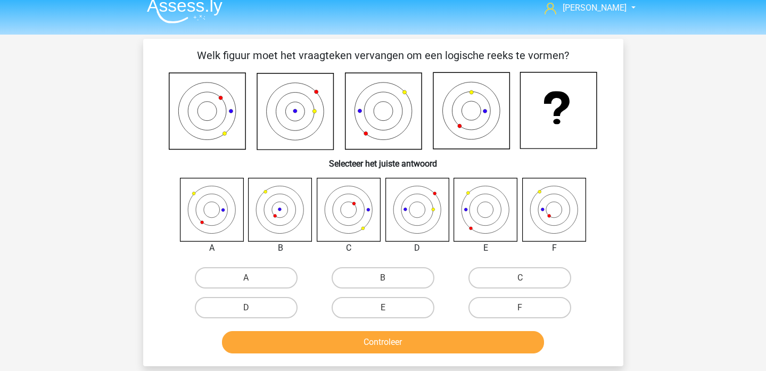
scroll to position [11, 0]
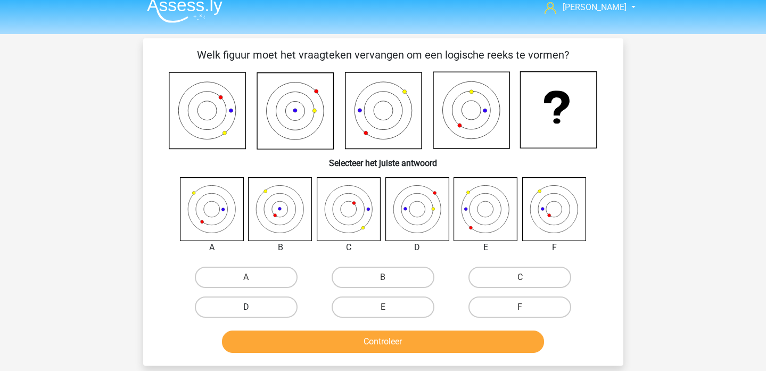
click at [241, 309] on label "D" at bounding box center [246, 306] width 103 height 21
click at [246, 309] on input "D" at bounding box center [249, 310] width 7 height 7
radio input "true"
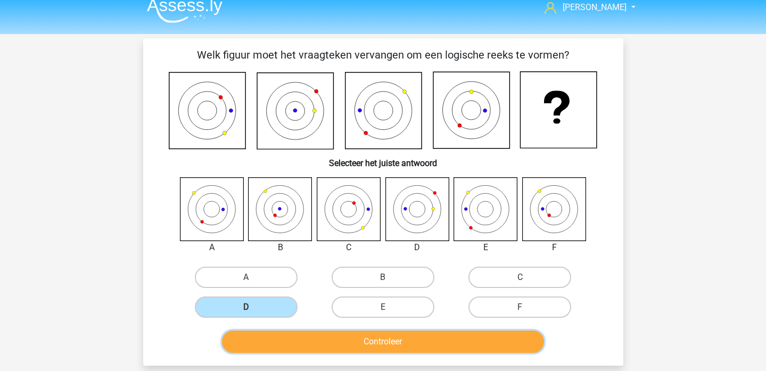
click at [376, 344] on button "Controleer" at bounding box center [383, 341] width 322 height 22
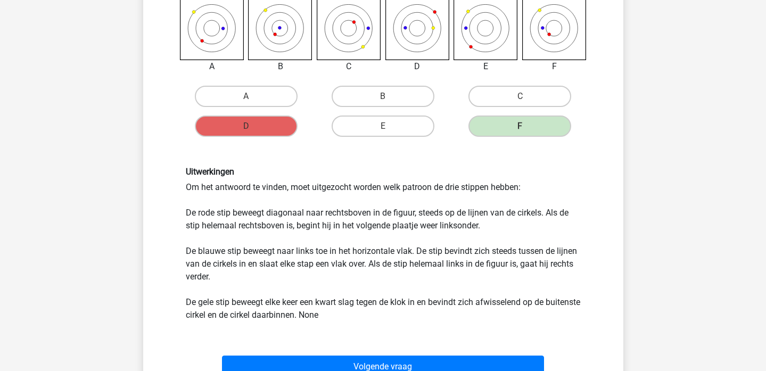
scroll to position [215, 0]
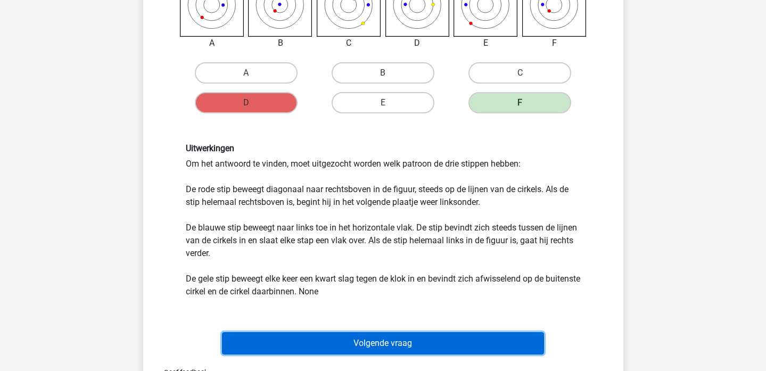
click at [380, 339] on button "Volgende vraag" at bounding box center [383, 343] width 322 height 22
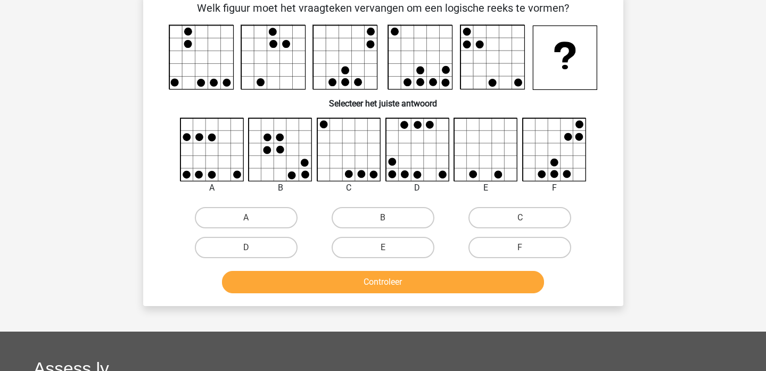
scroll to position [49, 0]
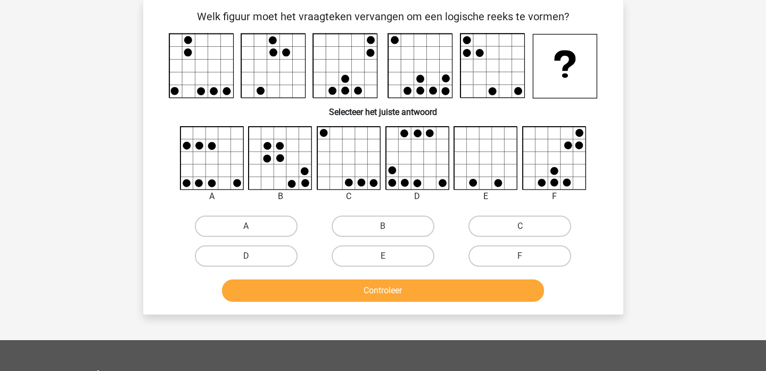
click at [247, 227] on input "A" at bounding box center [249, 229] width 7 height 7
radio input "true"
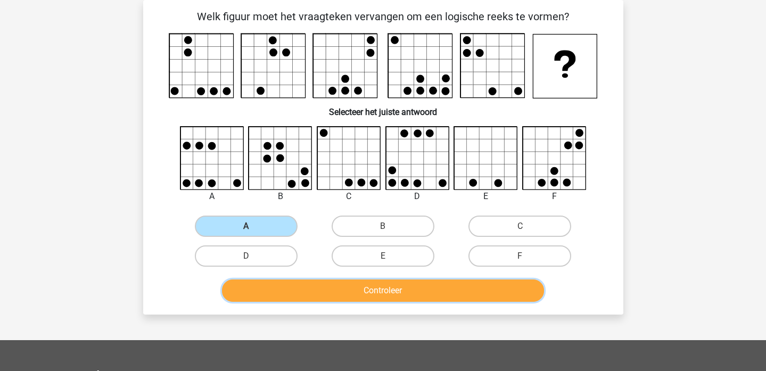
click at [370, 293] on button "Controleer" at bounding box center [383, 290] width 322 height 22
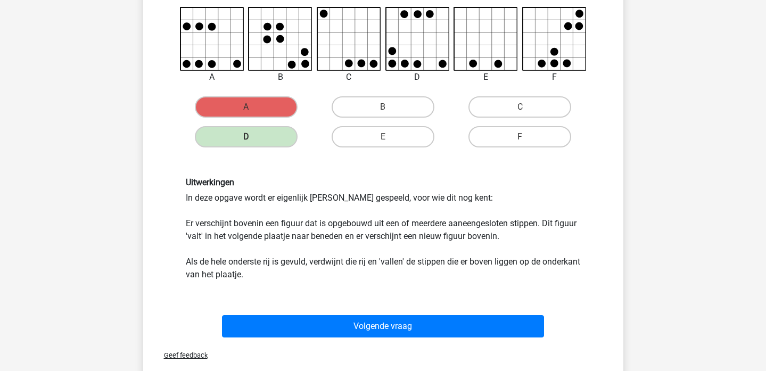
scroll to position [168, 0]
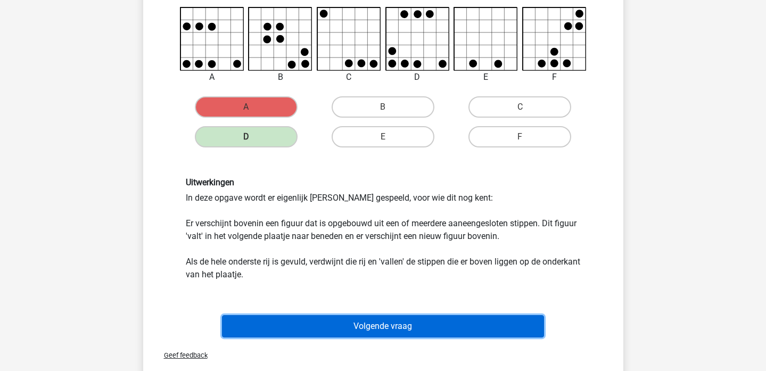
click at [367, 326] on button "Volgende vraag" at bounding box center [383, 326] width 322 height 22
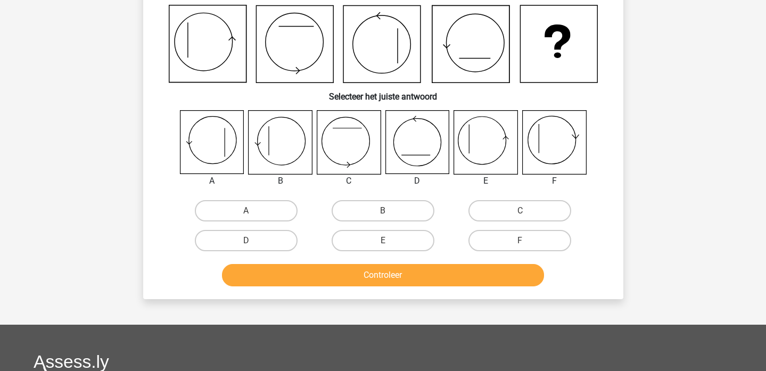
scroll to position [49, 0]
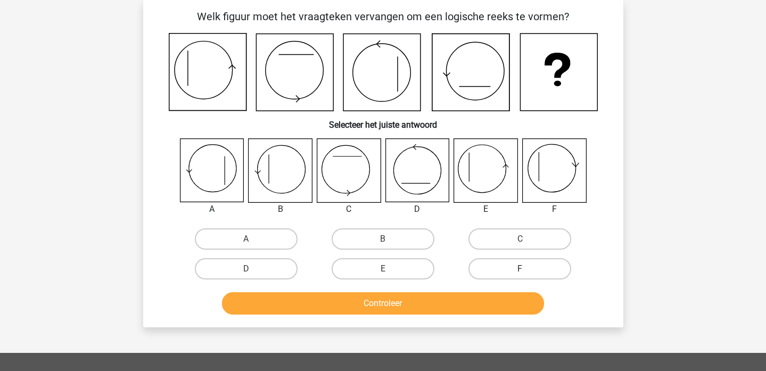
click at [508, 265] on label "F" at bounding box center [519, 268] width 103 height 21
click at [520, 269] on input "F" at bounding box center [523, 272] width 7 height 7
radio input "true"
click at [388, 303] on button "Controleer" at bounding box center [383, 303] width 322 height 22
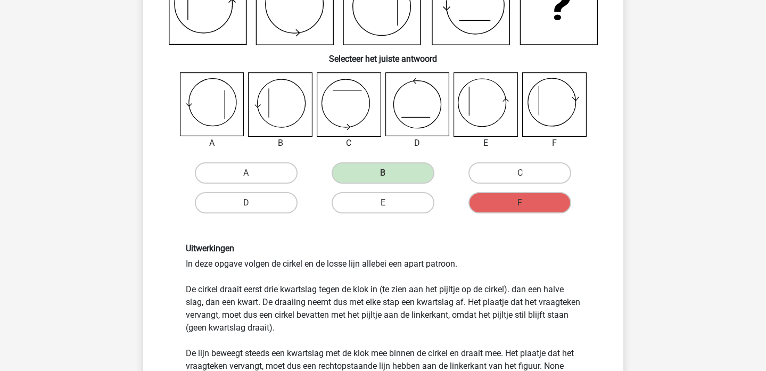
scroll to position [129, 0]
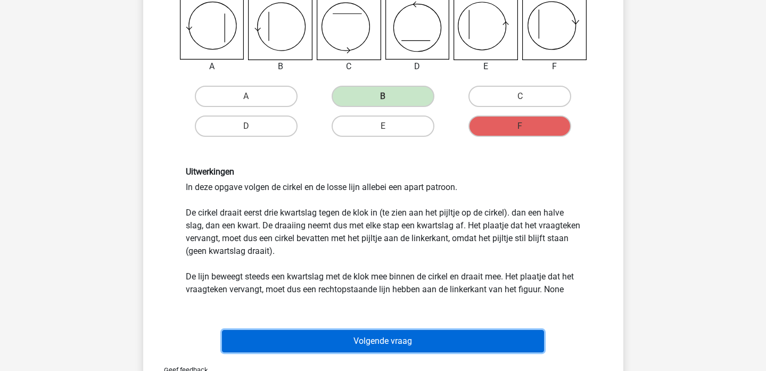
click at [369, 337] on button "Volgende vraag" at bounding box center [383, 341] width 322 height 22
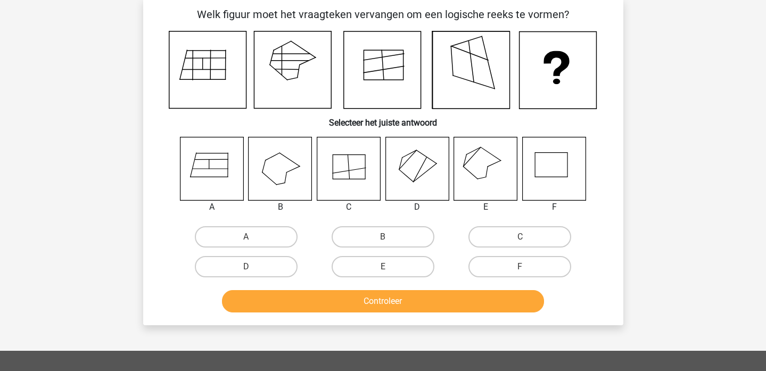
scroll to position [49, 0]
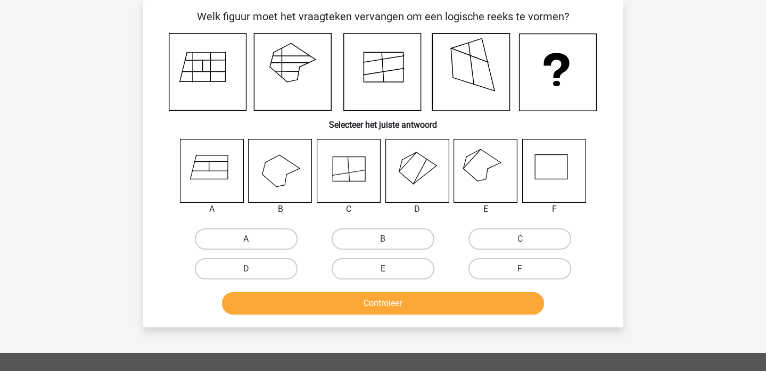
click at [378, 269] on label "E" at bounding box center [382, 268] width 103 height 21
click at [382, 269] on input "E" at bounding box center [385, 272] width 7 height 7
radio input "true"
click at [370, 302] on button "Controleer" at bounding box center [383, 303] width 322 height 22
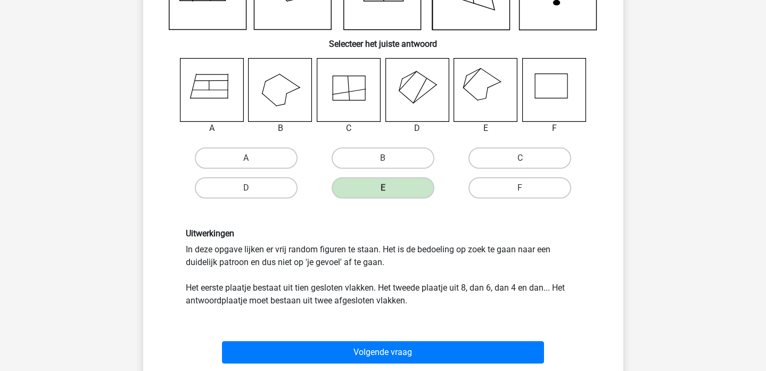
scroll to position [132, 0]
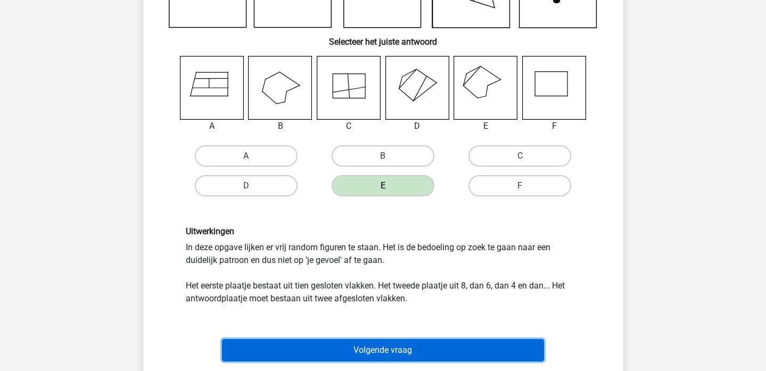
drag, startPoint x: 368, startPoint y: 350, endPoint x: 227, endPoint y: 276, distance: 159.2
click at [227, 276] on div "Welk figuur moet het vraagteken vervangen om een logische reeks te vormen? Sele…" at bounding box center [382, 145] width 471 height 439
click at [357, 352] on button "Volgende vraag" at bounding box center [383, 350] width 322 height 22
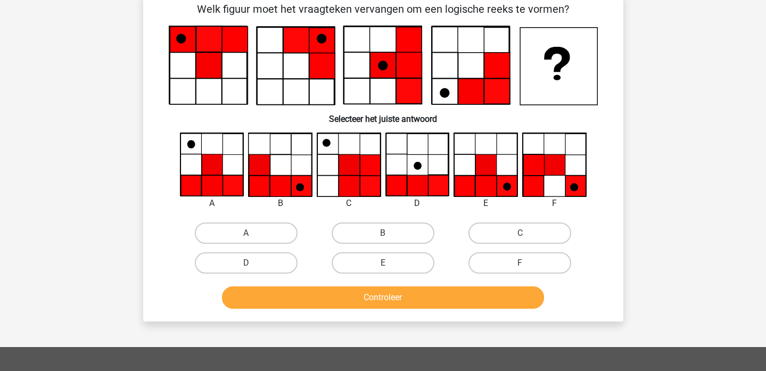
scroll to position [49, 0]
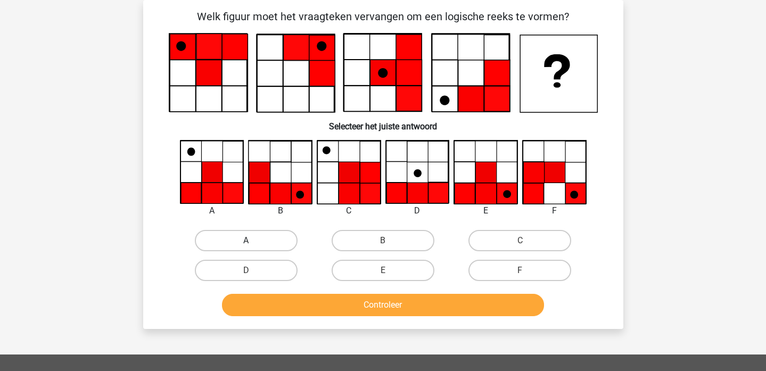
click at [240, 239] on label "A" at bounding box center [246, 240] width 103 height 21
click at [246, 240] on input "A" at bounding box center [249, 243] width 7 height 7
radio input "true"
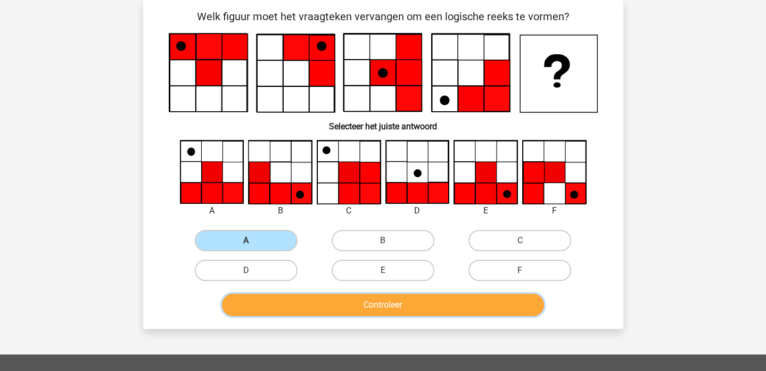
click at [324, 300] on button "Controleer" at bounding box center [383, 305] width 322 height 22
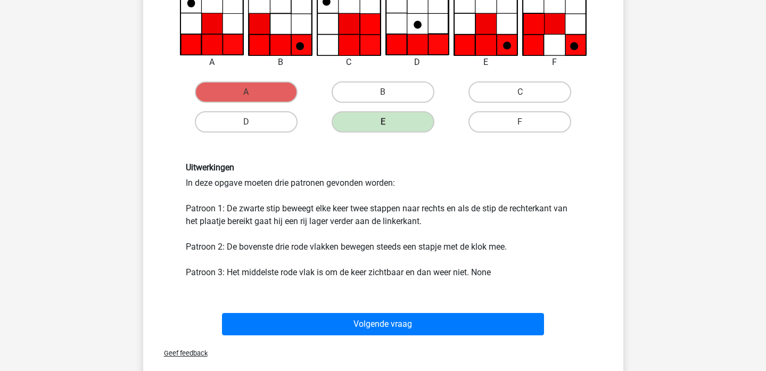
scroll to position [209, 0]
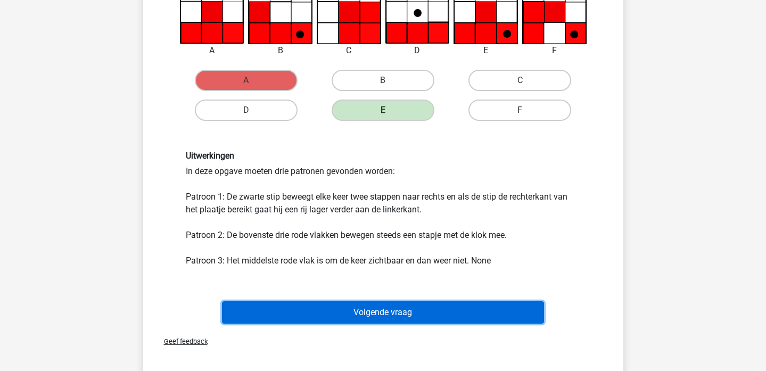
click at [364, 311] on button "Volgende vraag" at bounding box center [383, 312] width 322 height 22
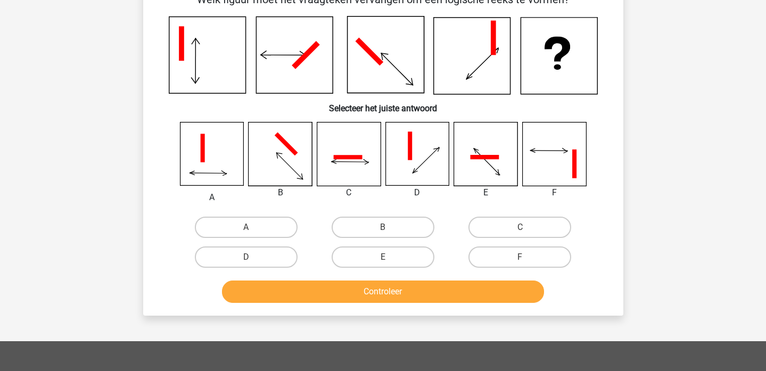
scroll to position [49, 0]
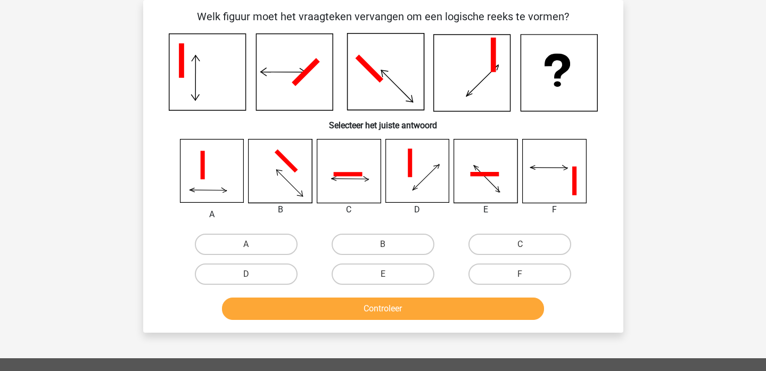
click at [525, 275] on input "F" at bounding box center [523, 277] width 7 height 7
radio input "true"
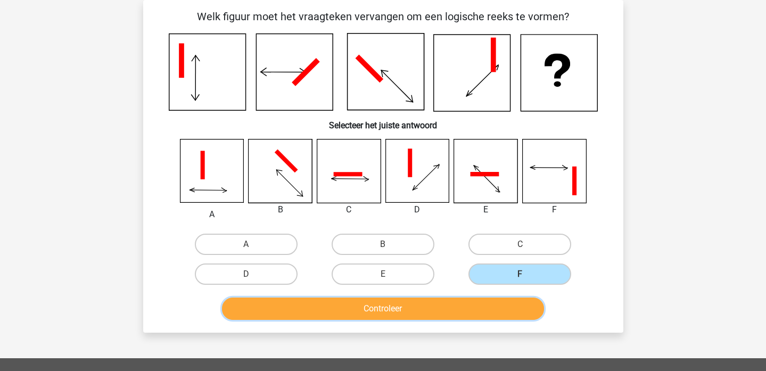
click at [365, 306] on button "Controleer" at bounding box center [383, 308] width 322 height 22
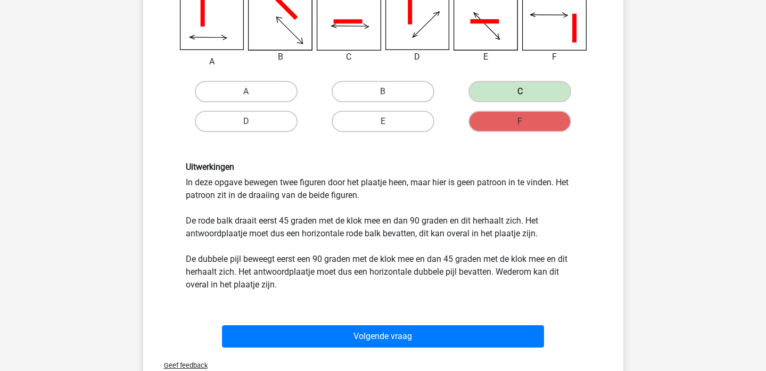
scroll to position [202, 0]
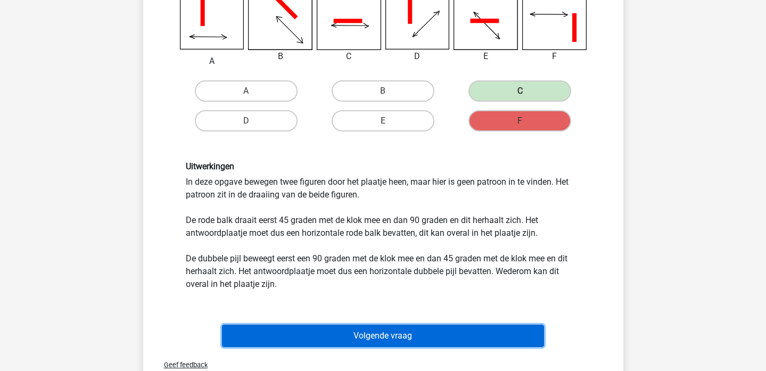
click at [360, 338] on button "Volgende vraag" at bounding box center [383, 336] width 322 height 22
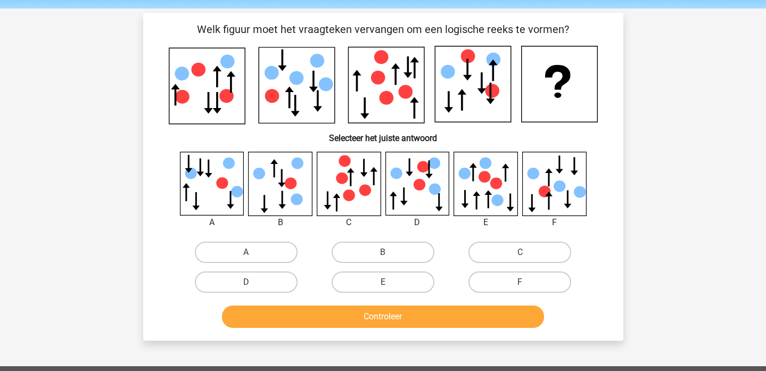
scroll to position [35, 0]
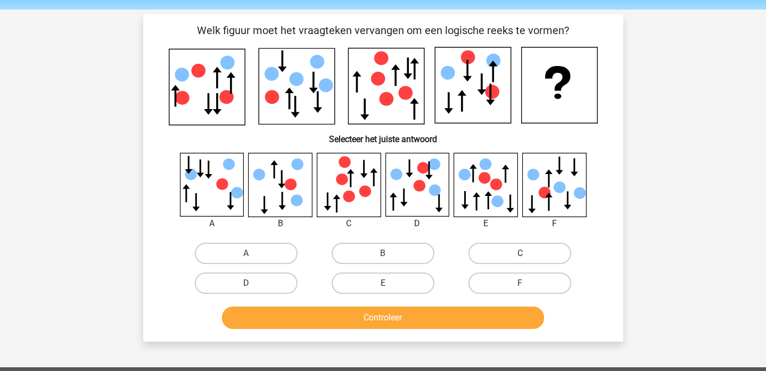
click at [512, 247] on label "C" at bounding box center [519, 253] width 103 height 21
click at [520, 253] on input "C" at bounding box center [523, 256] width 7 height 7
radio input "true"
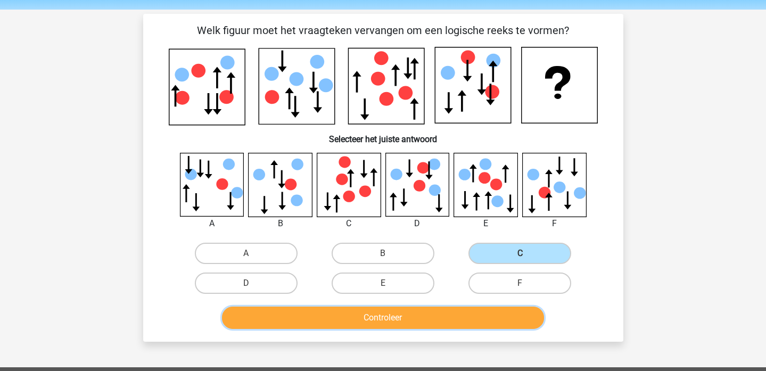
click at [374, 320] on button "Controleer" at bounding box center [383, 317] width 322 height 22
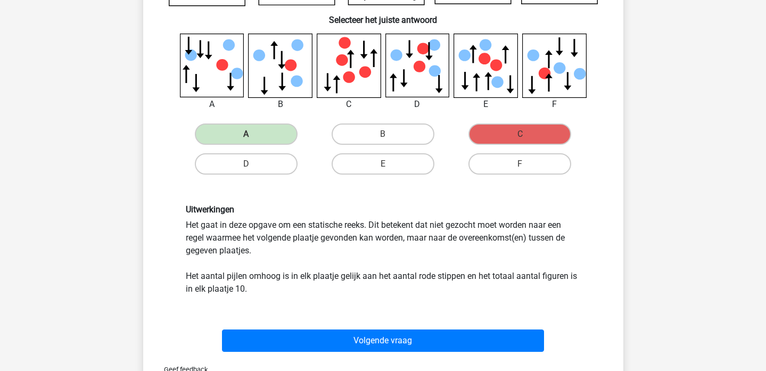
scroll to position [155, 0]
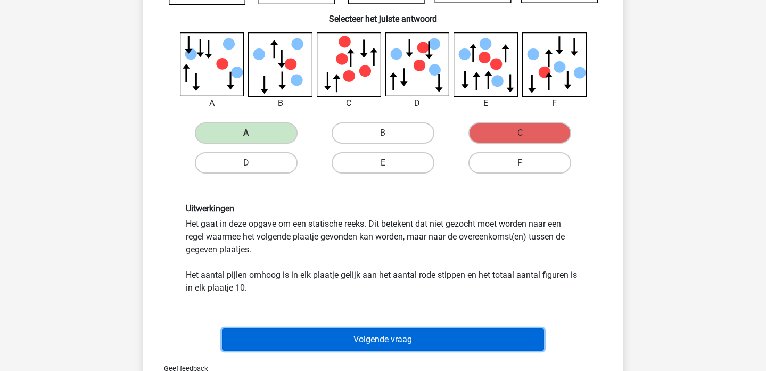
click at [363, 339] on button "Volgende vraag" at bounding box center [383, 339] width 322 height 22
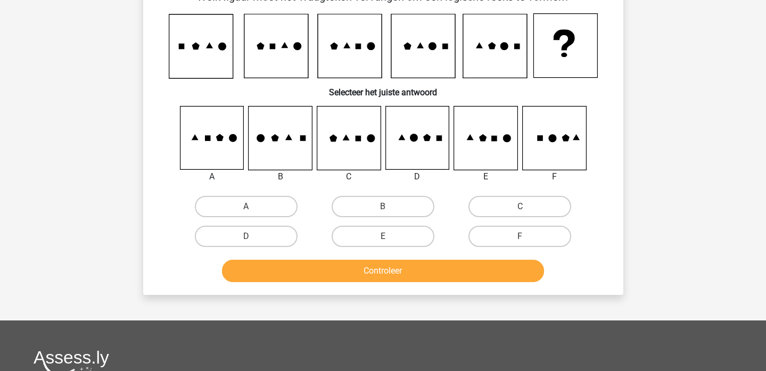
scroll to position [49, 0]
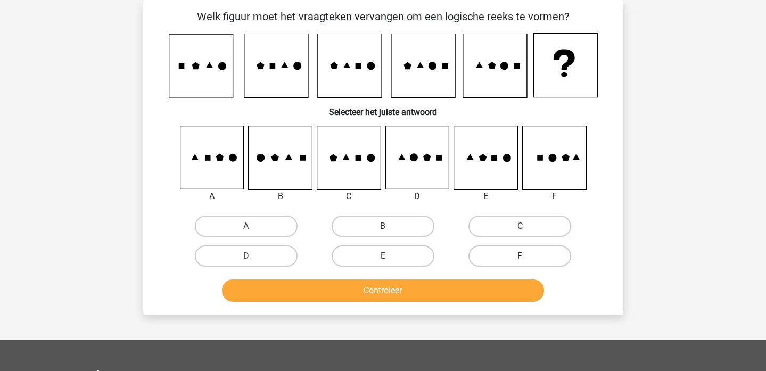
click at [514, 262] on label "F" at bounding box center [519, 255] width 103 height 21
click at [520, 262] on input "F" at bounding box center [523, 259] width 7 height 7
radio input "true"
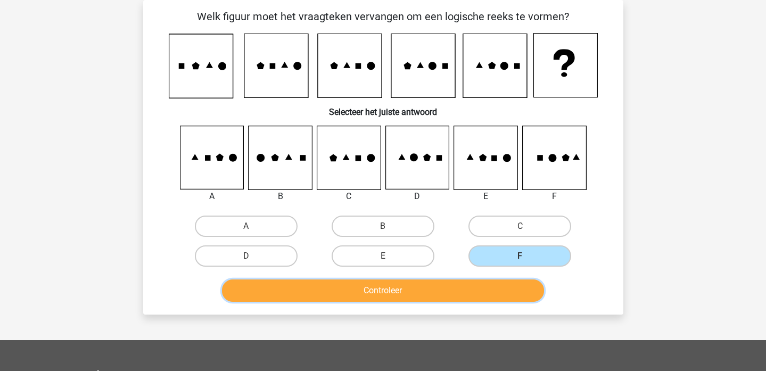
click at [412, 285] on button "Controleer" at bounding box center [383, 290] width 322 height 22
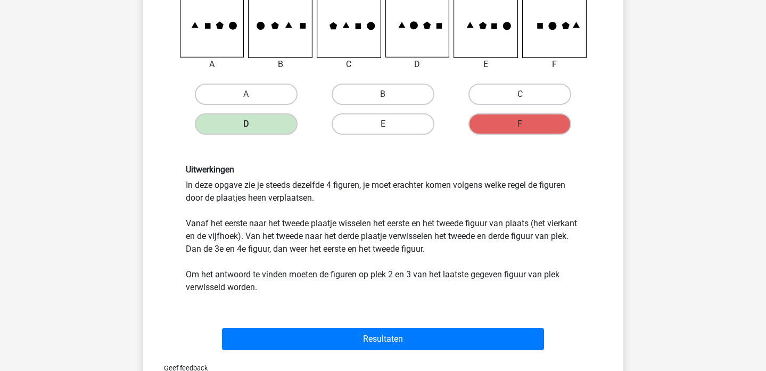
scroll to position [197, 0]
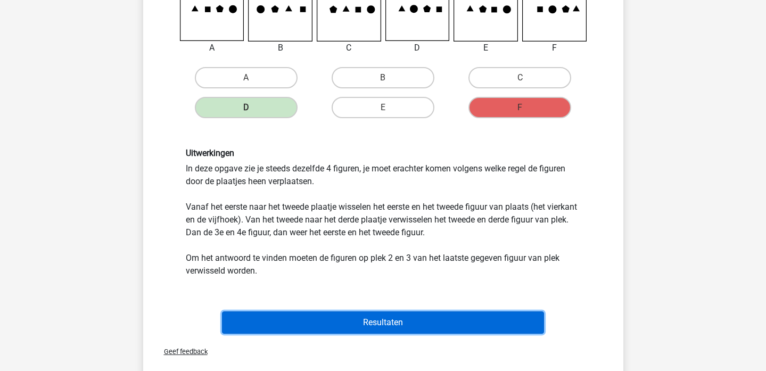
click at [339, 320] on button "Resultaten" at bounding box center [383, 322] width 322 height 22
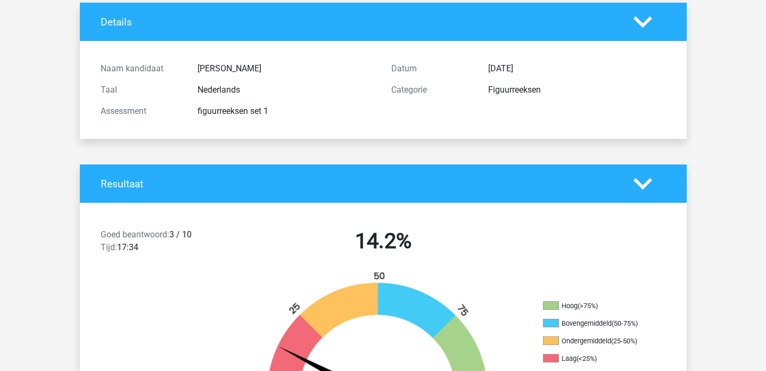
scroll to position [259, 0]
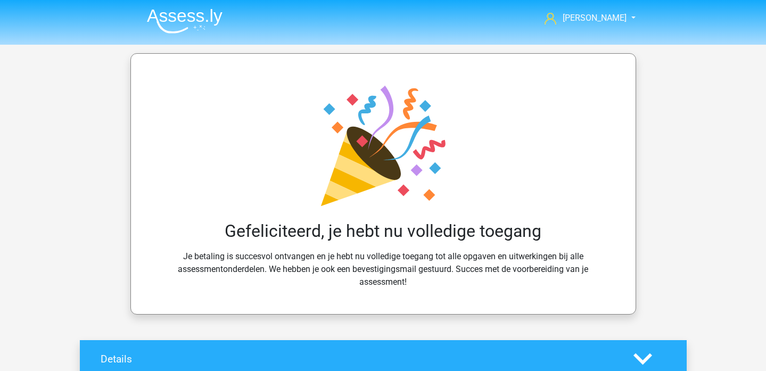
click at [161, 14] on img at bounding box center [185, 21] width 76 height 25
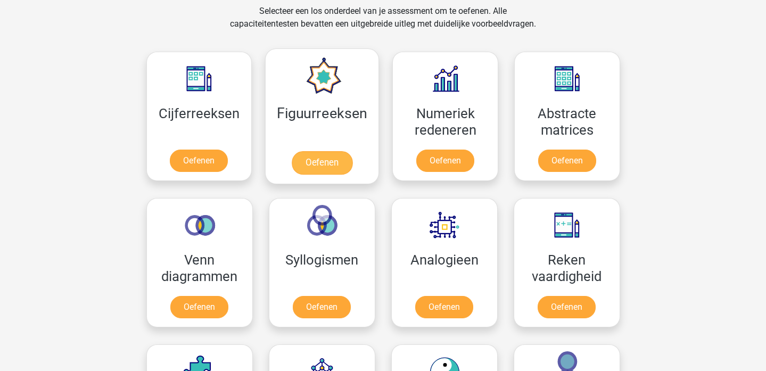
scroll to position [449, 0]
